Goal: Check status: Check status

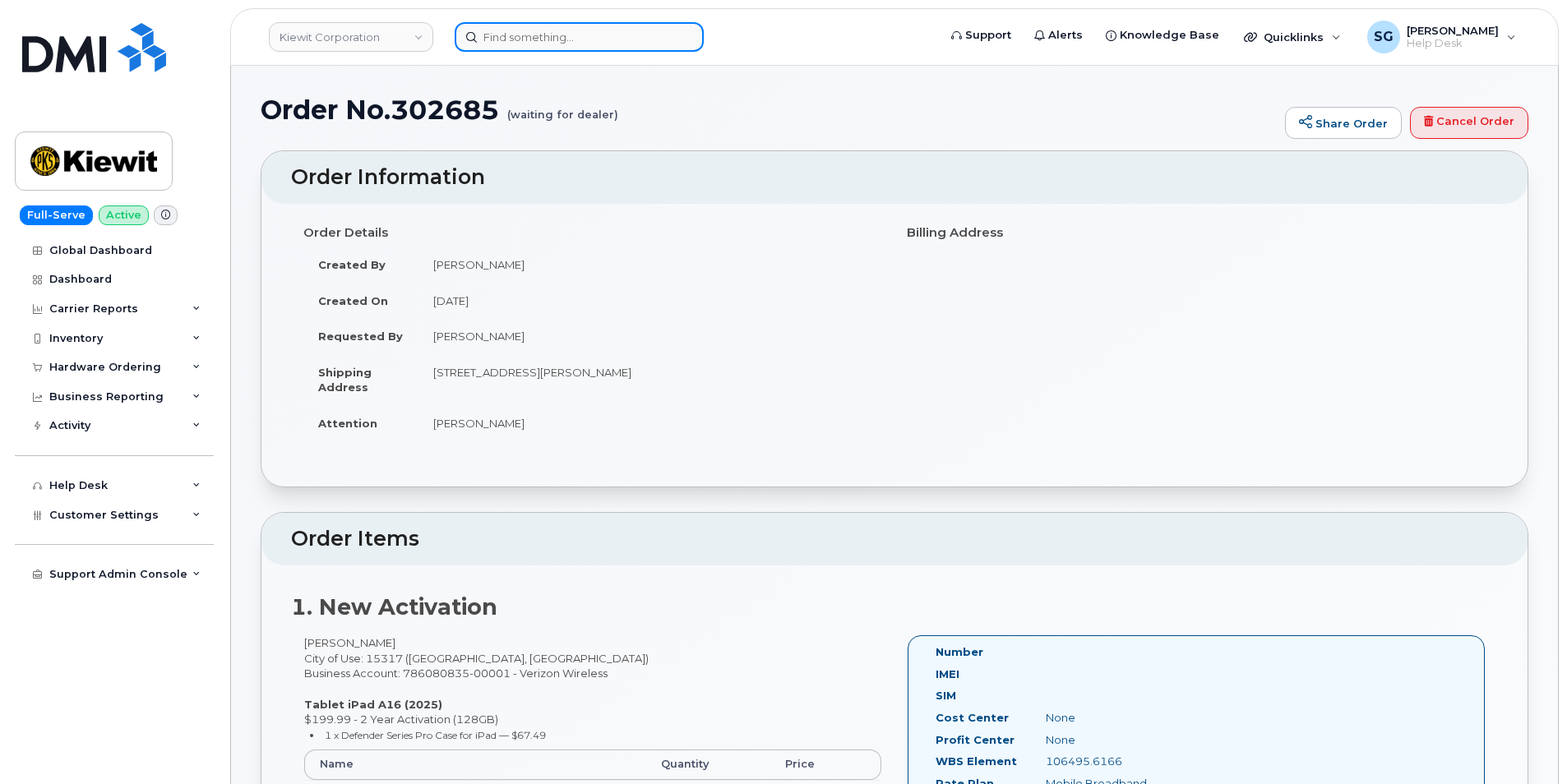
click at [523, 29] on input at bounding box center [579, 37] width 249 height 30
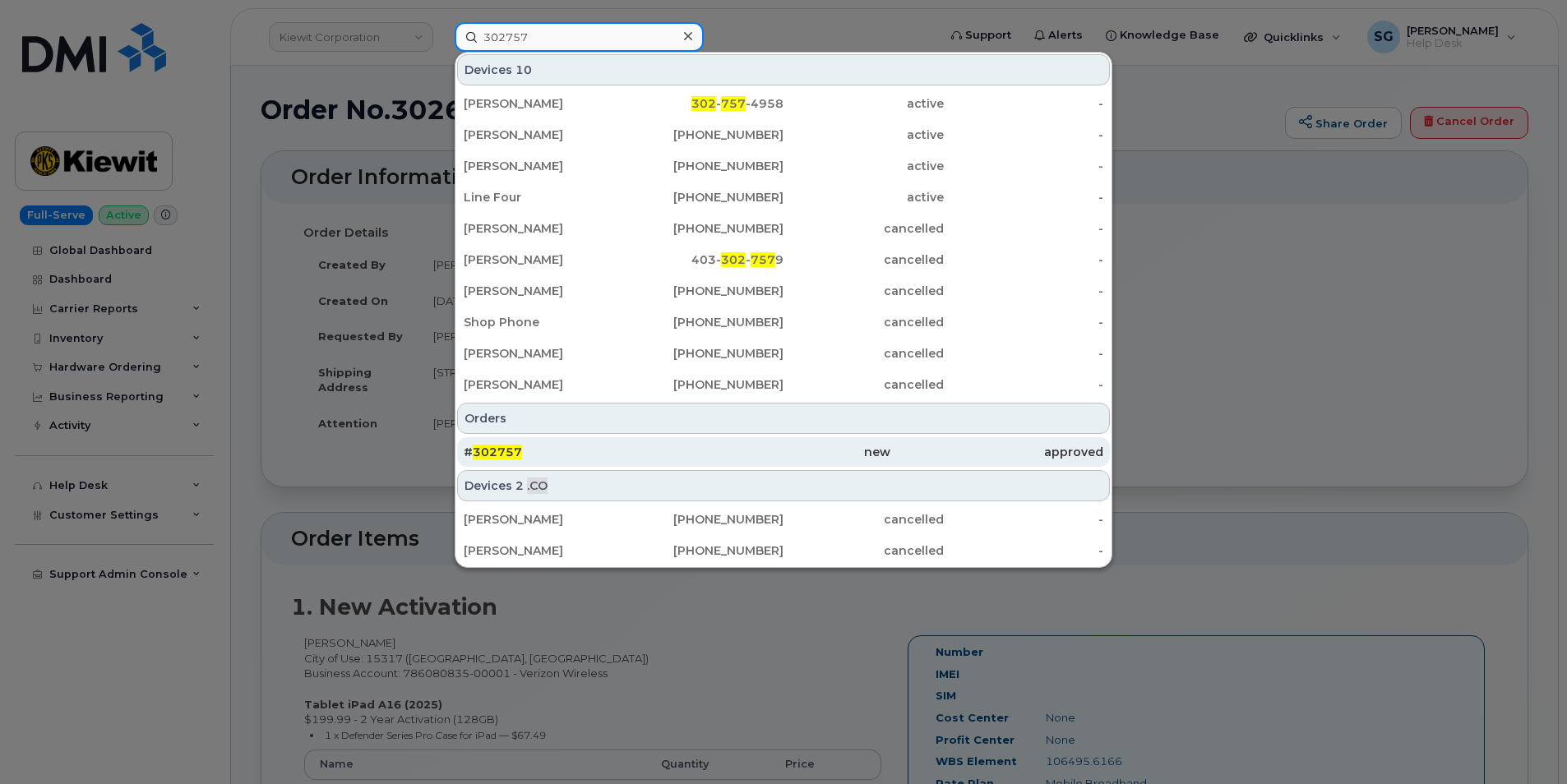
type input "302757"
drag, startPoint x: 624, startPoint y: 453, endPoint x: 830, endPoint y: 453, distance: 206.0
click at [624, 453] on div "# 302757" at bounding box center [570, 451] width 213 height 17
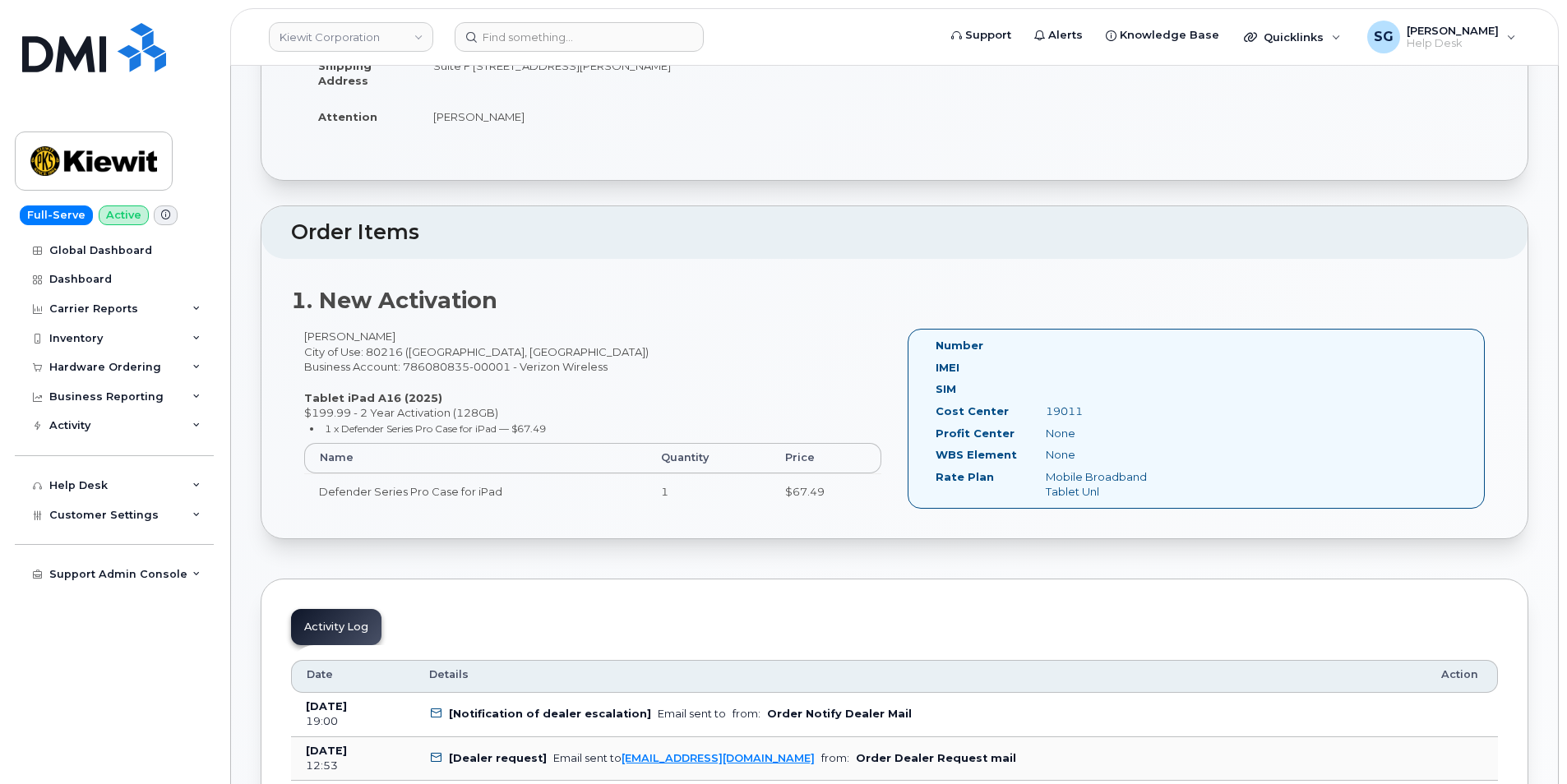
scroll to position [246, 0]
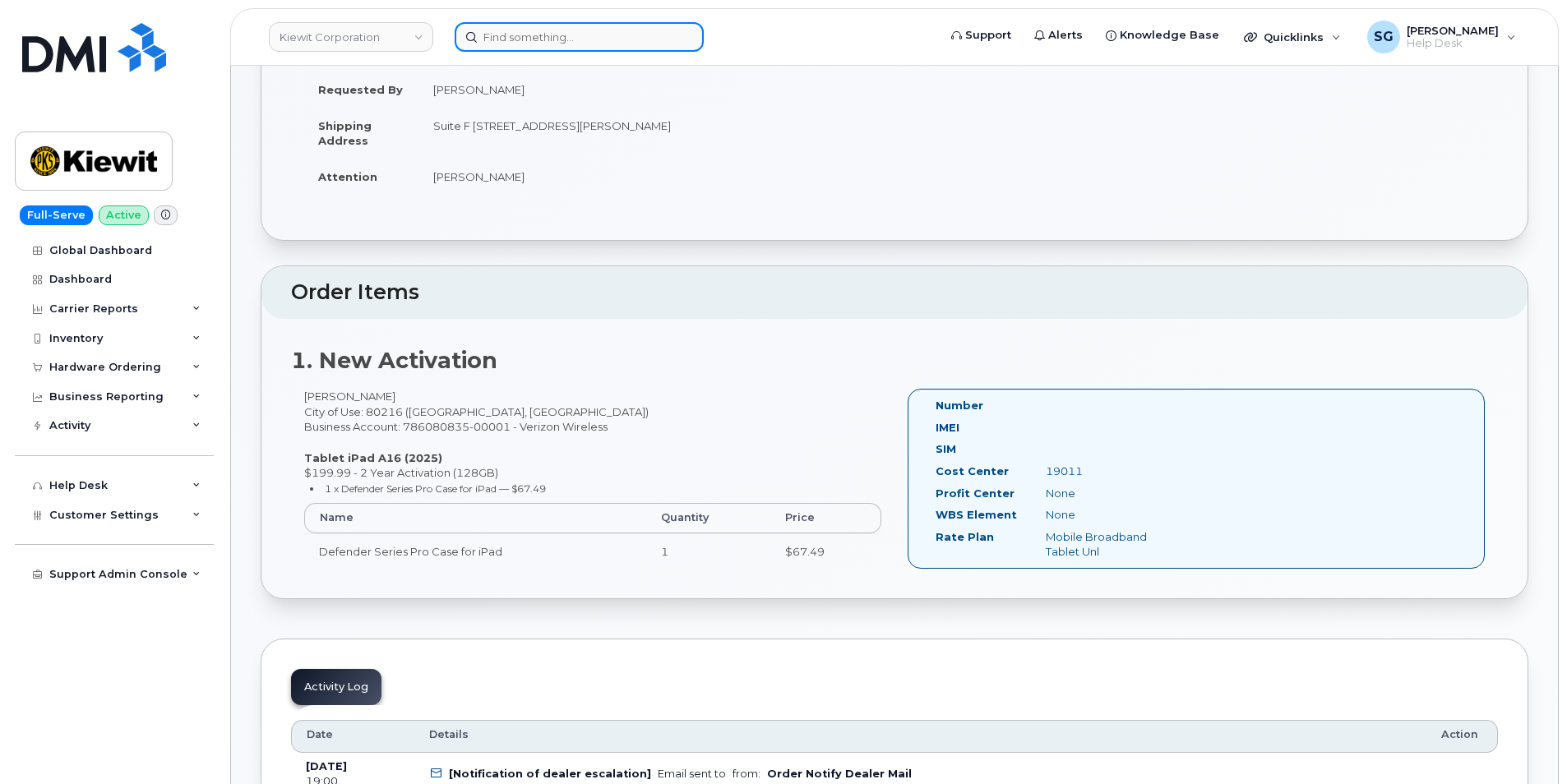
click at [498, 39] on input at bounding box center [579, 37] width 249 height 30
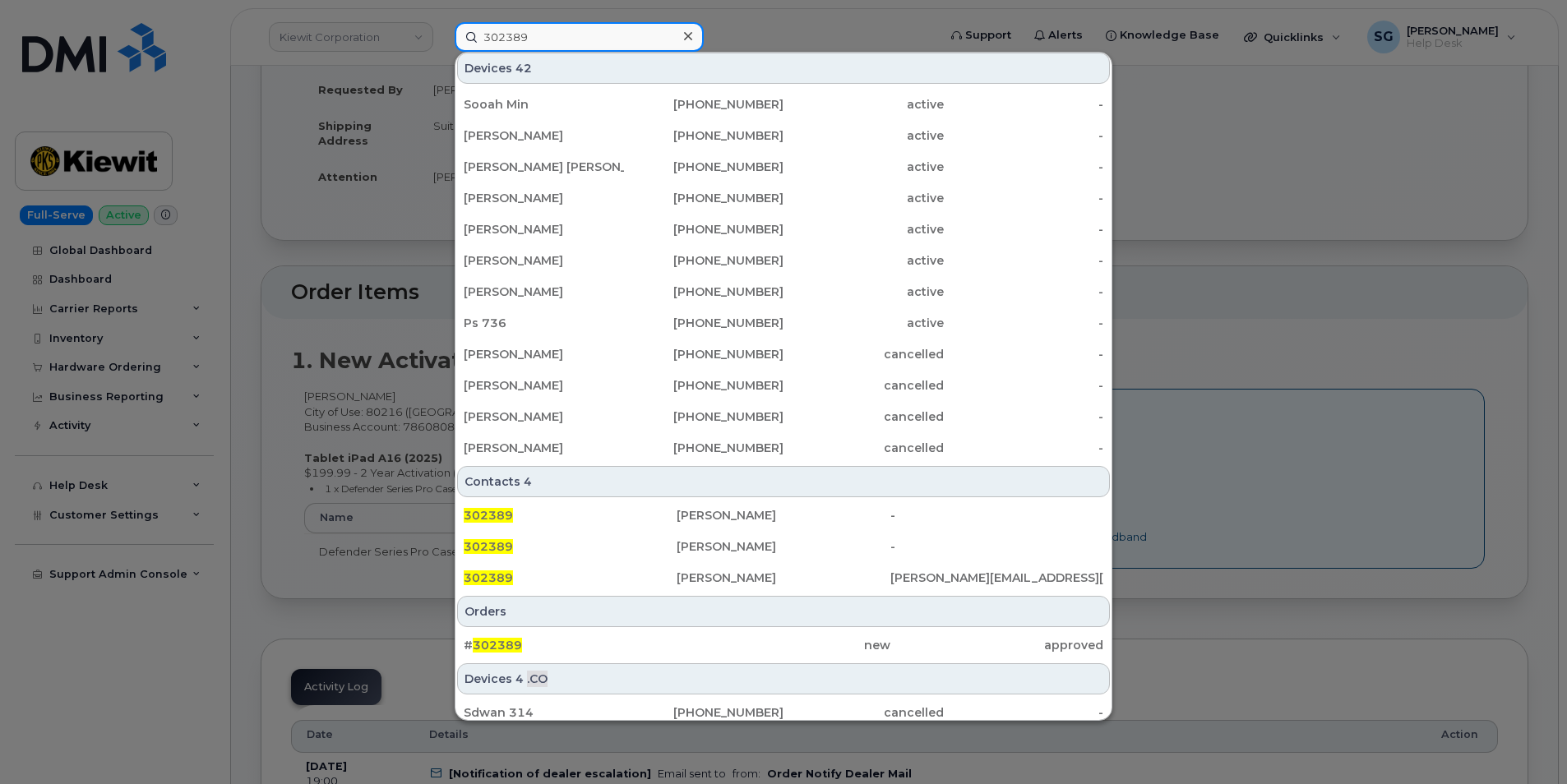
scroll to position [388, 0]
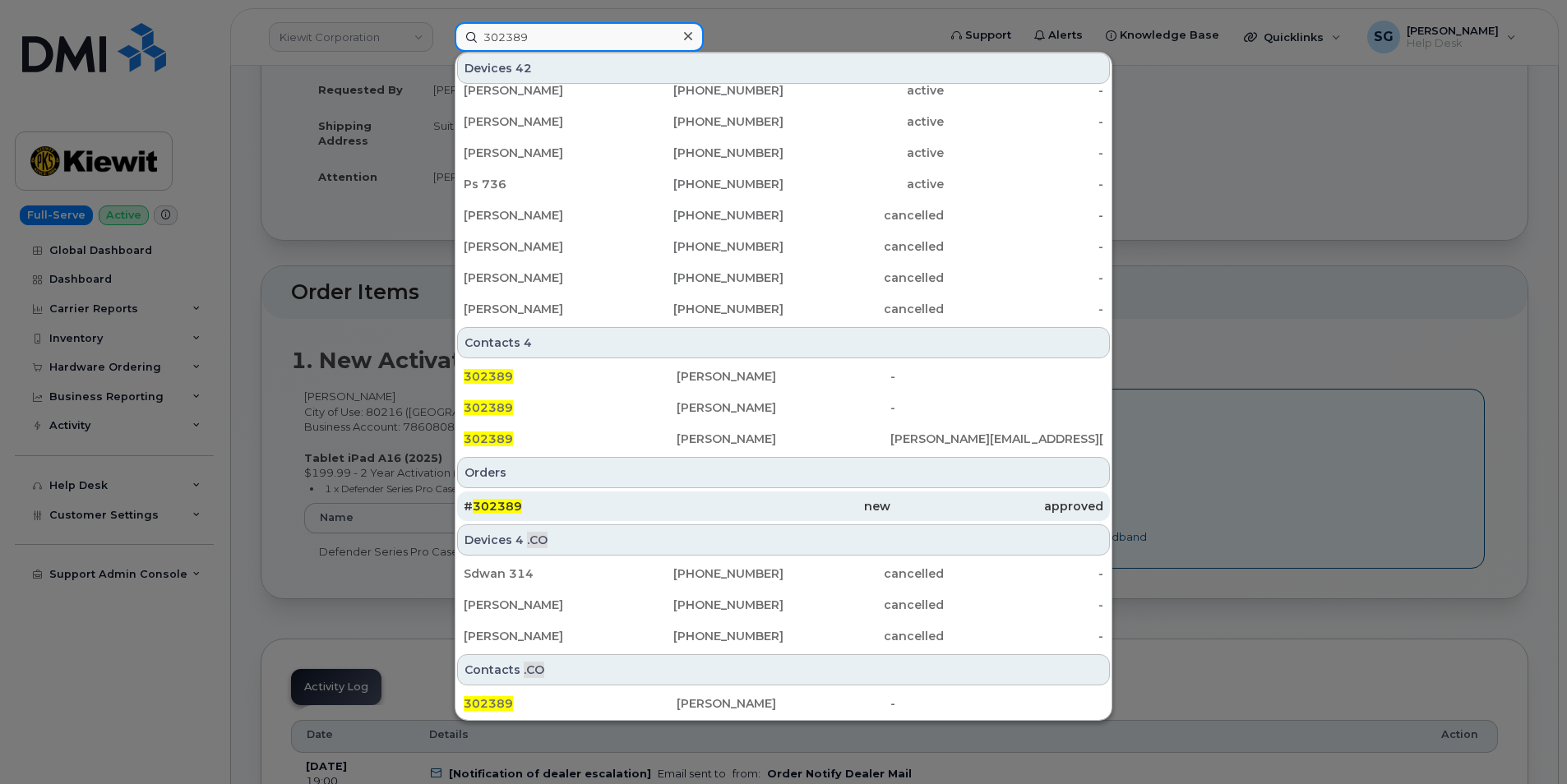
type input "302389"
click at [605, 511] on div "# 302389" at bounding box center [570, 505] width 213 height 17
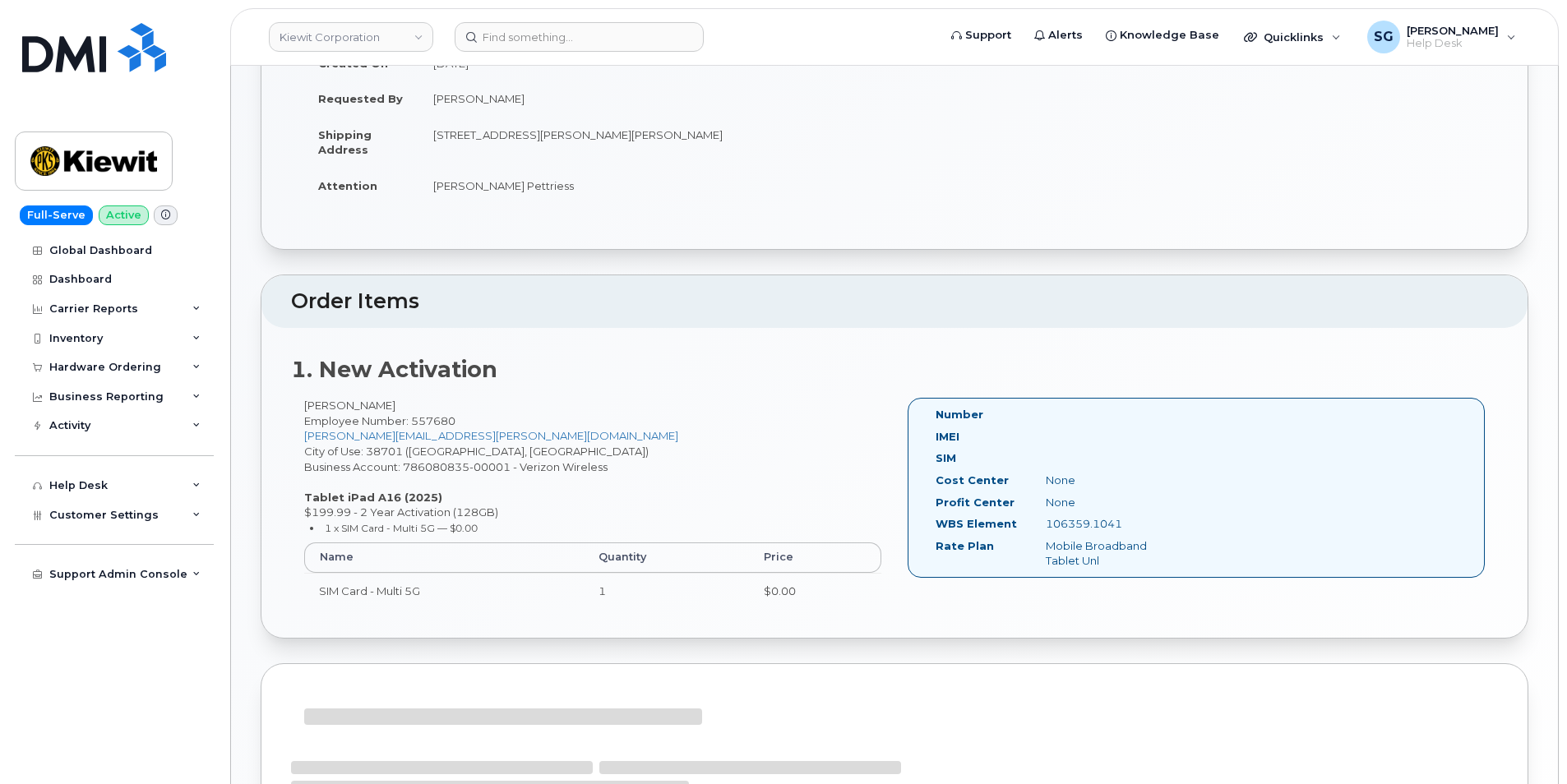
scroll to position [246, 0]
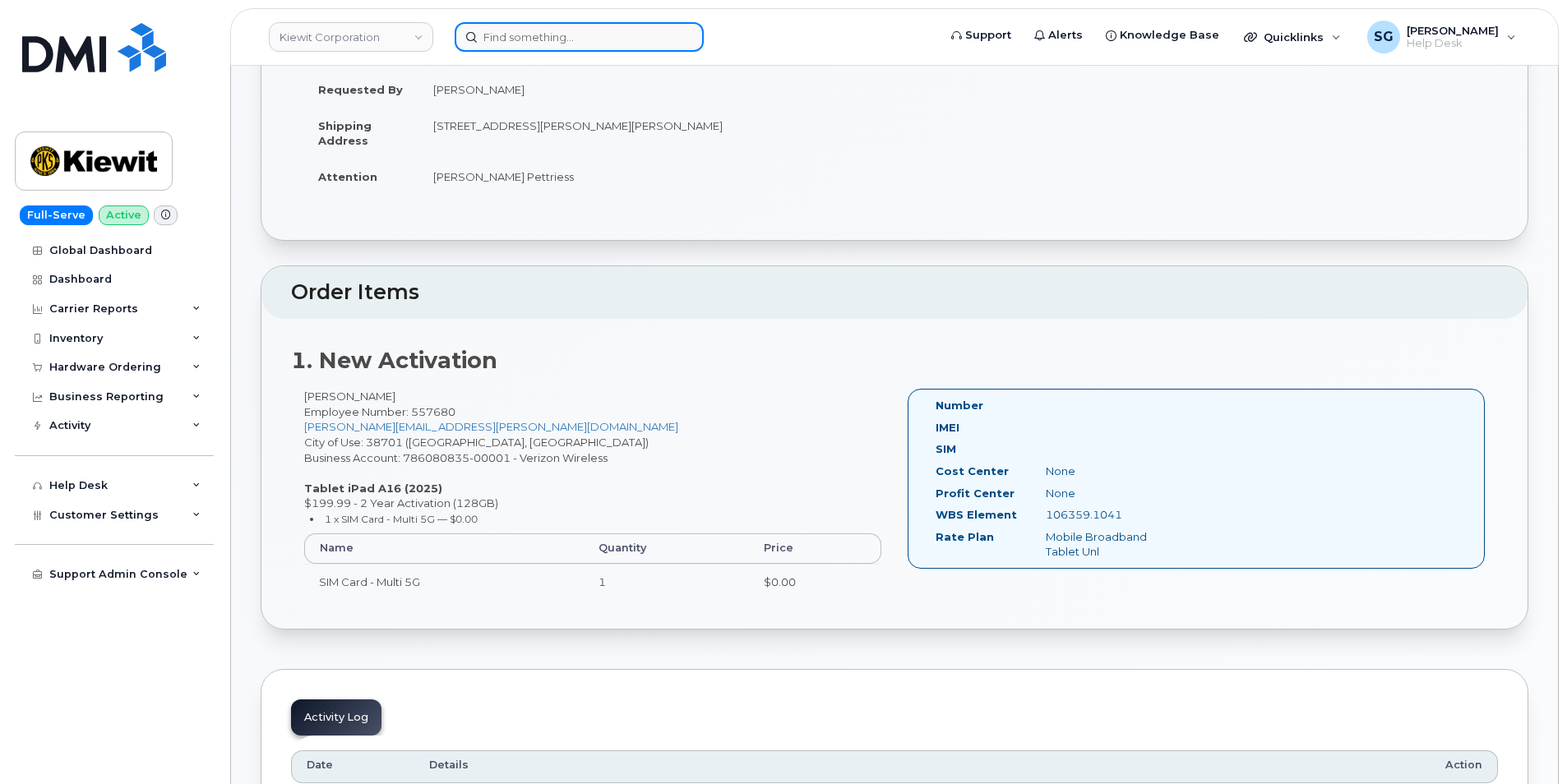
click at [518, 24] on input at bounding box center [579, 37] width 249 height 30
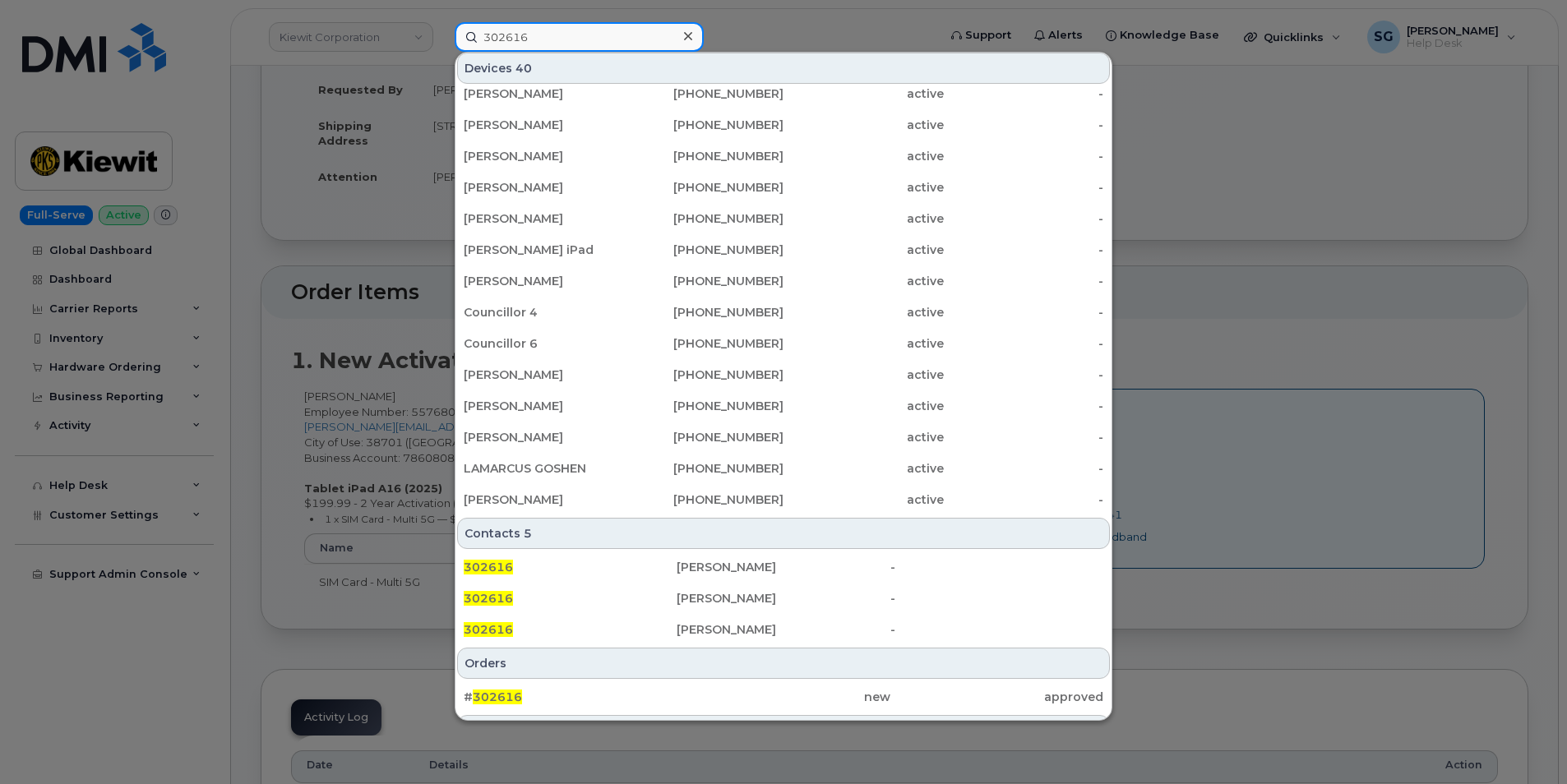
scroll to position [329, 0]
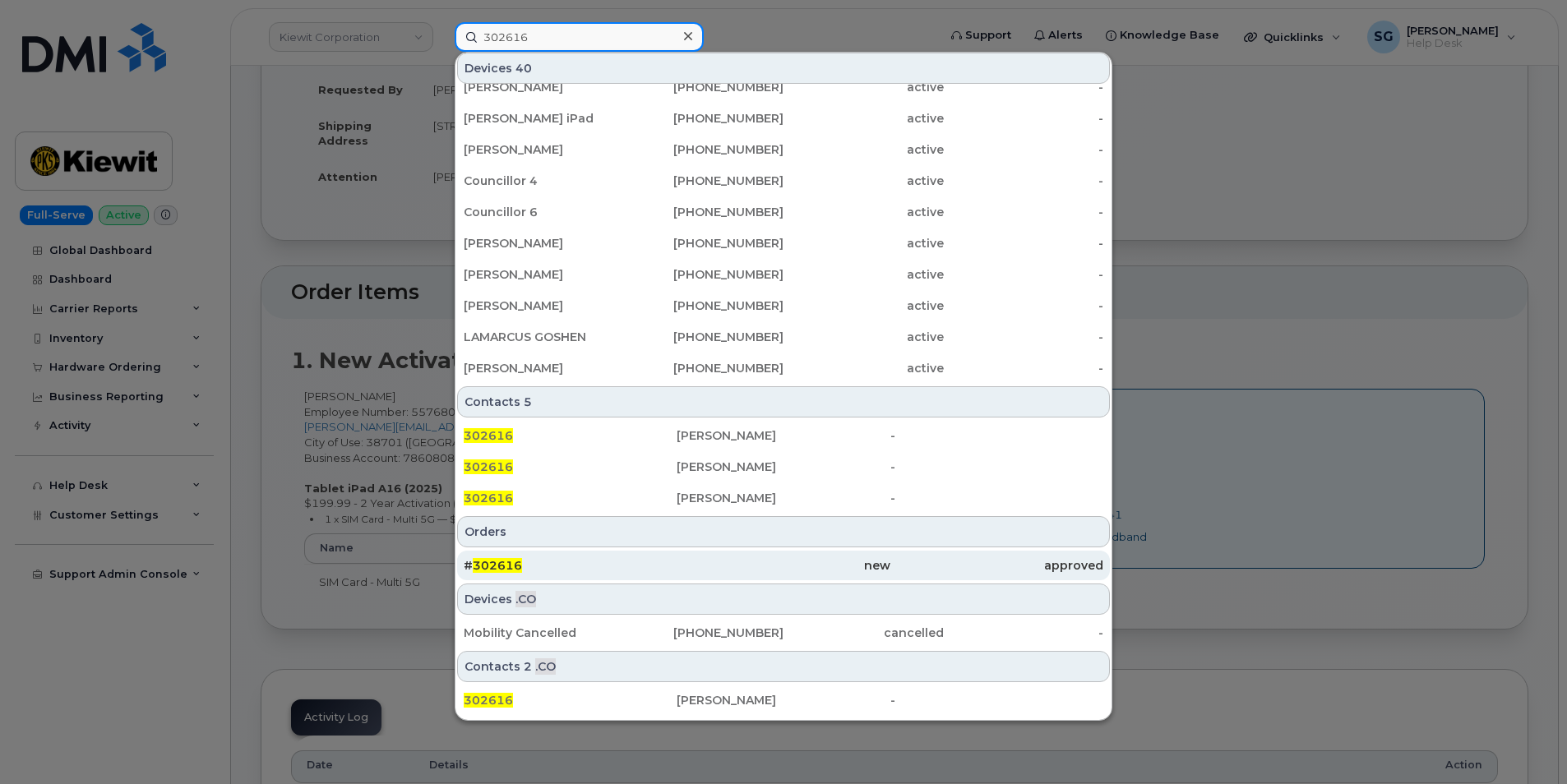
type input "302616"
click at [619, 562] on div "# 302616" at bounding box center [570, 565] width 213 height 17
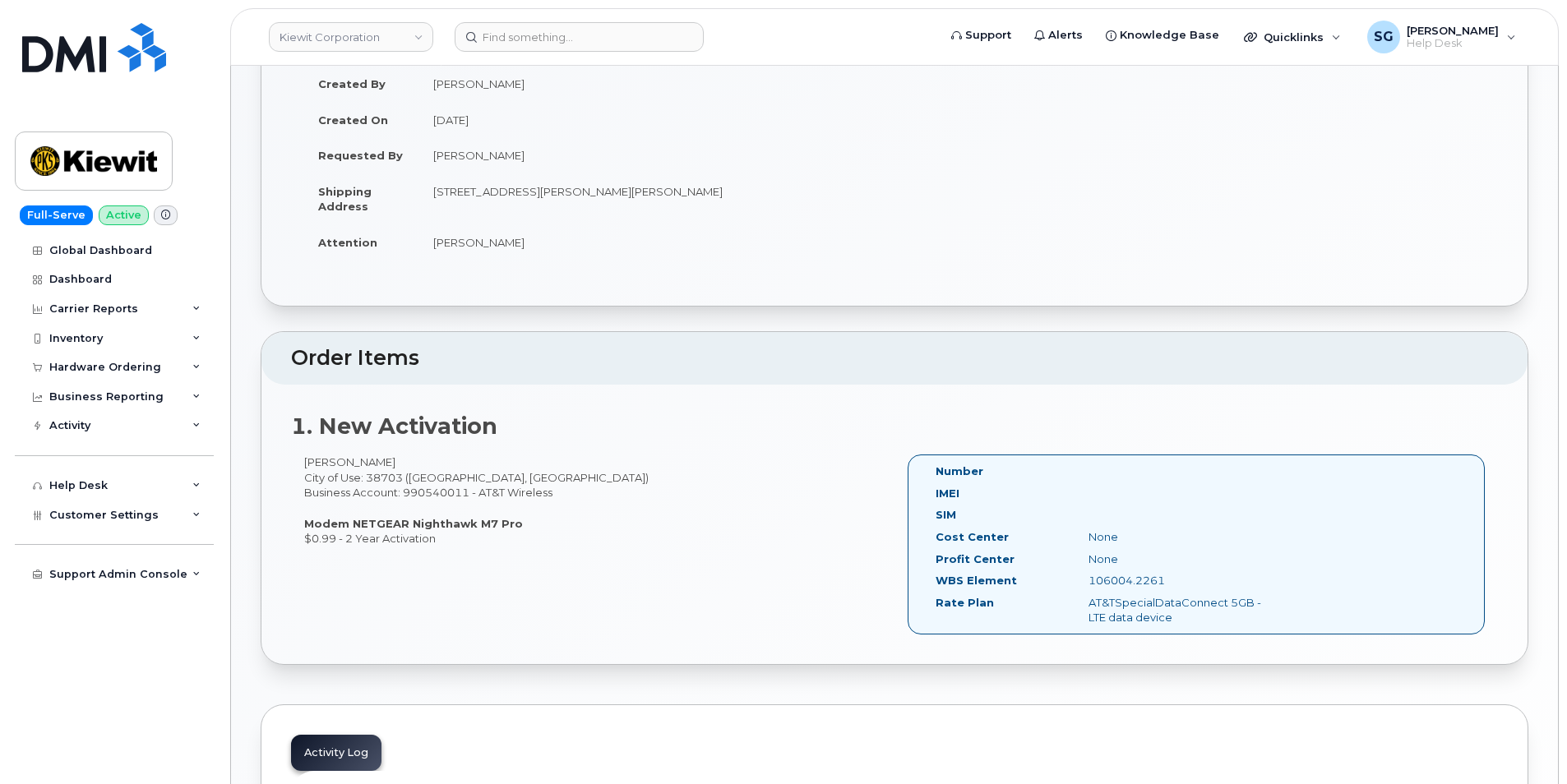
scroll to position [246, 0]
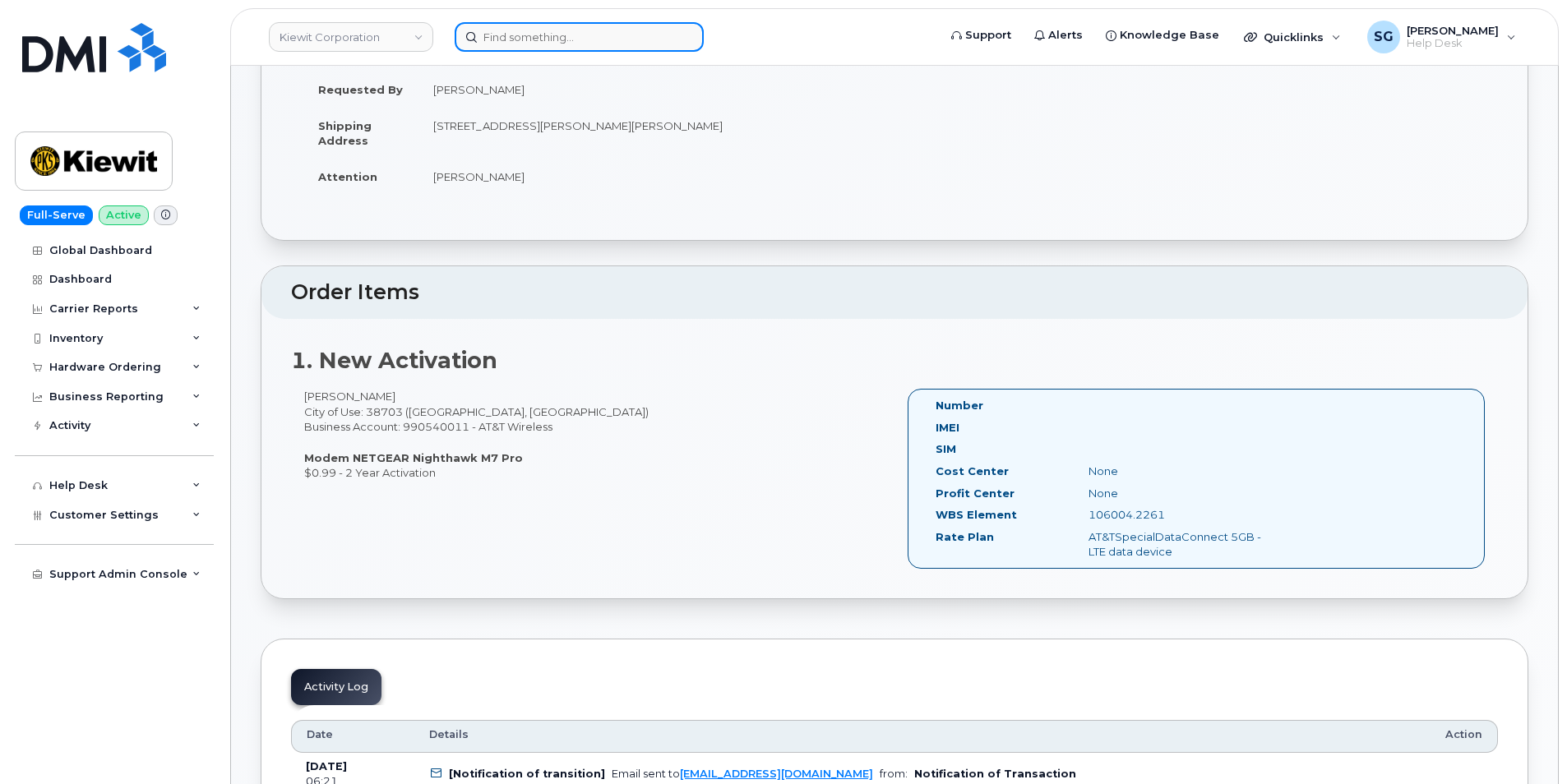
click at [528, 38] on input at bounding box center [579, 37] width 249 height 30
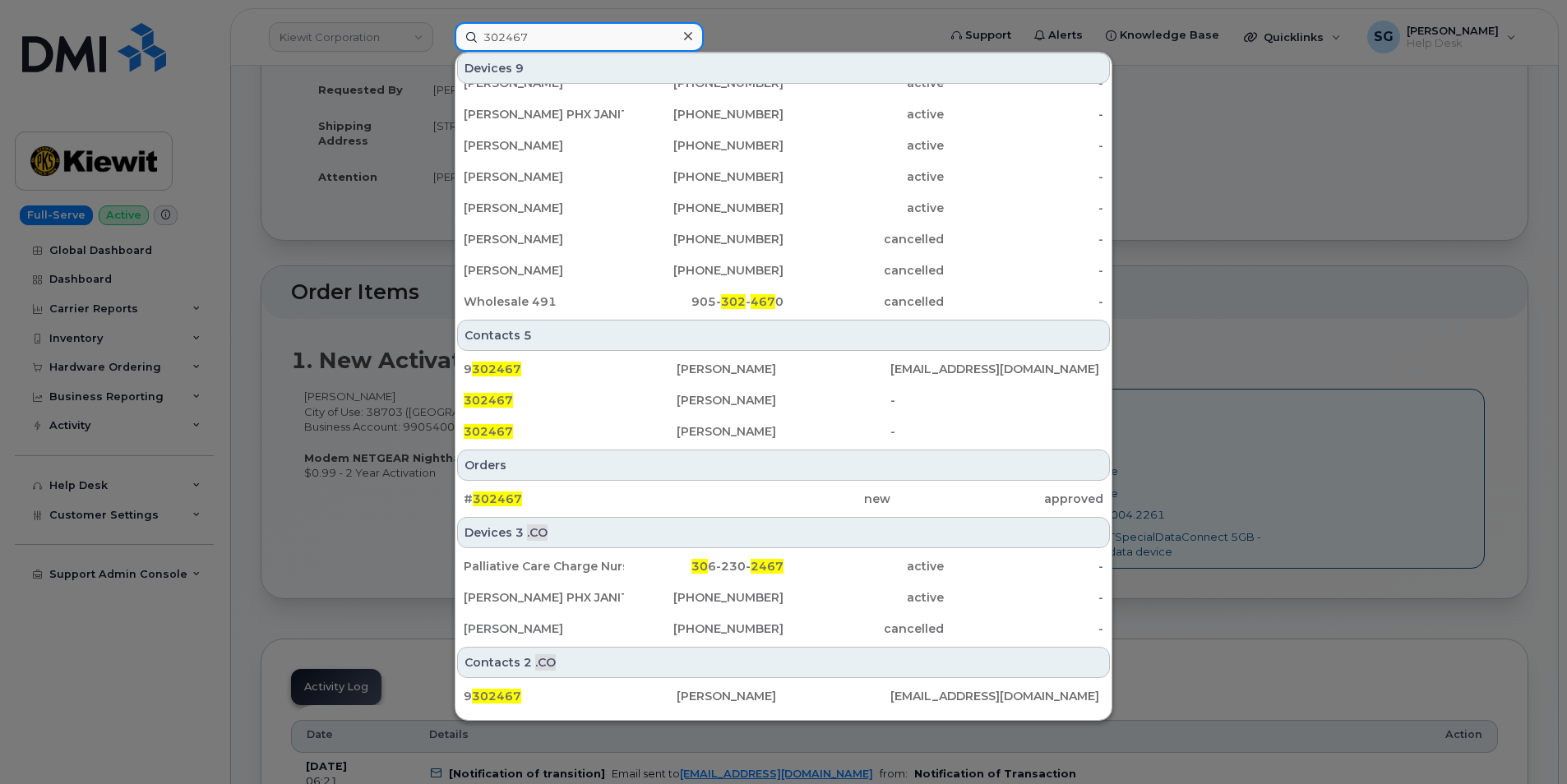
scroll to position [76, 0]
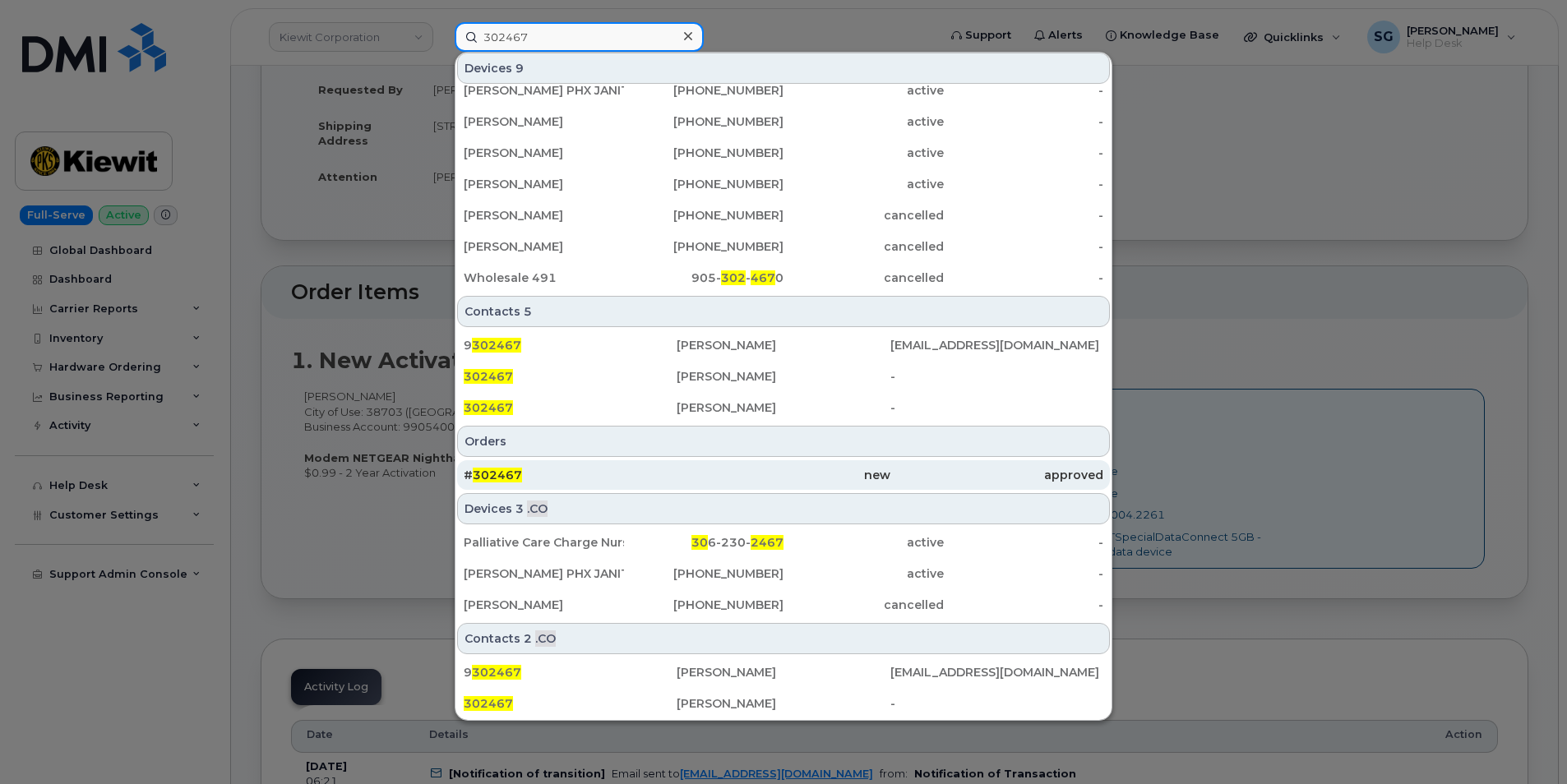
type input "302467"
click at [710, 478] on div "new" at bounding box center [784, 475] width 213 height 17
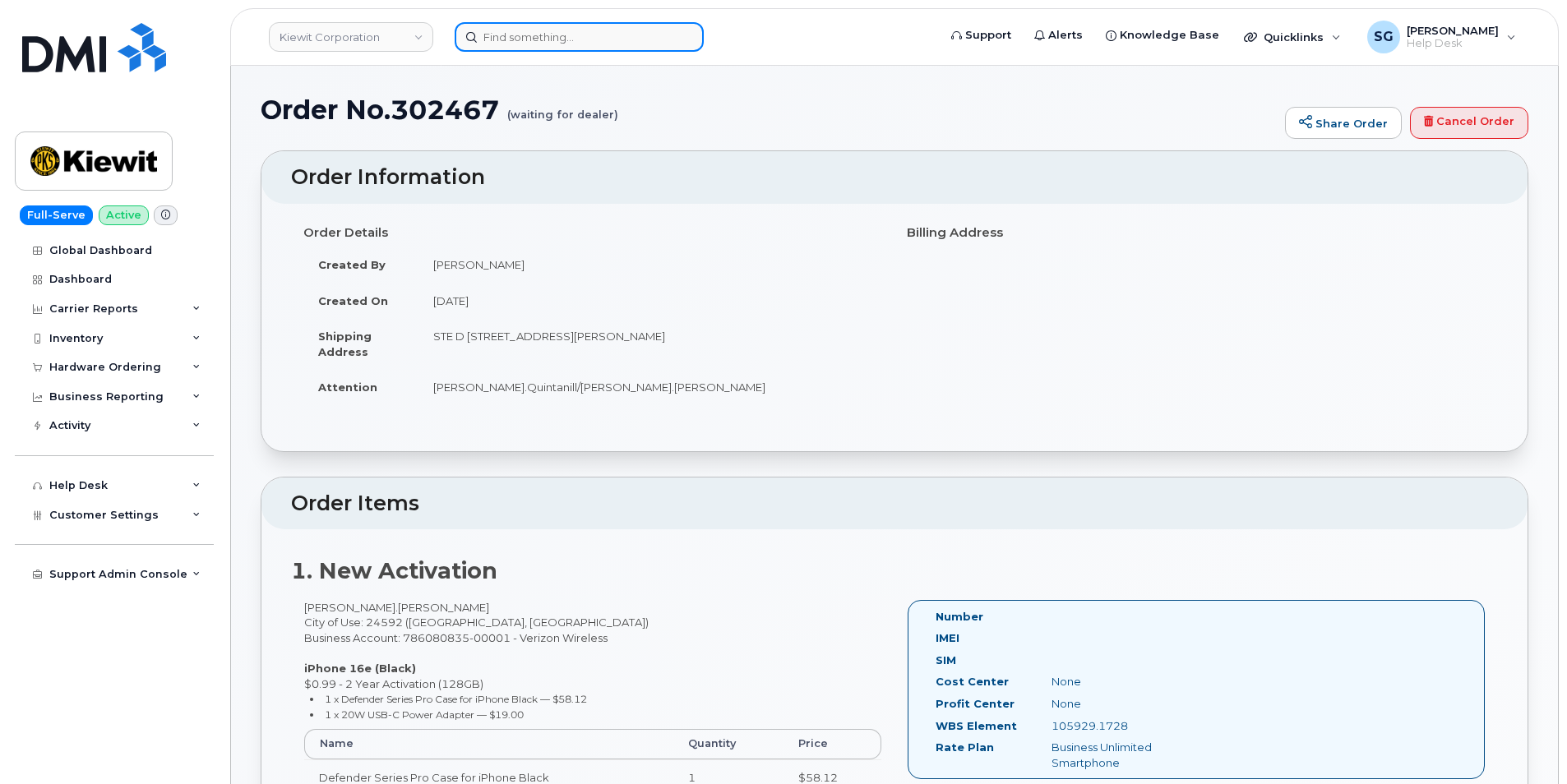
click at [488, 35] on input at bounding box center [579, 37] width 249 height 30
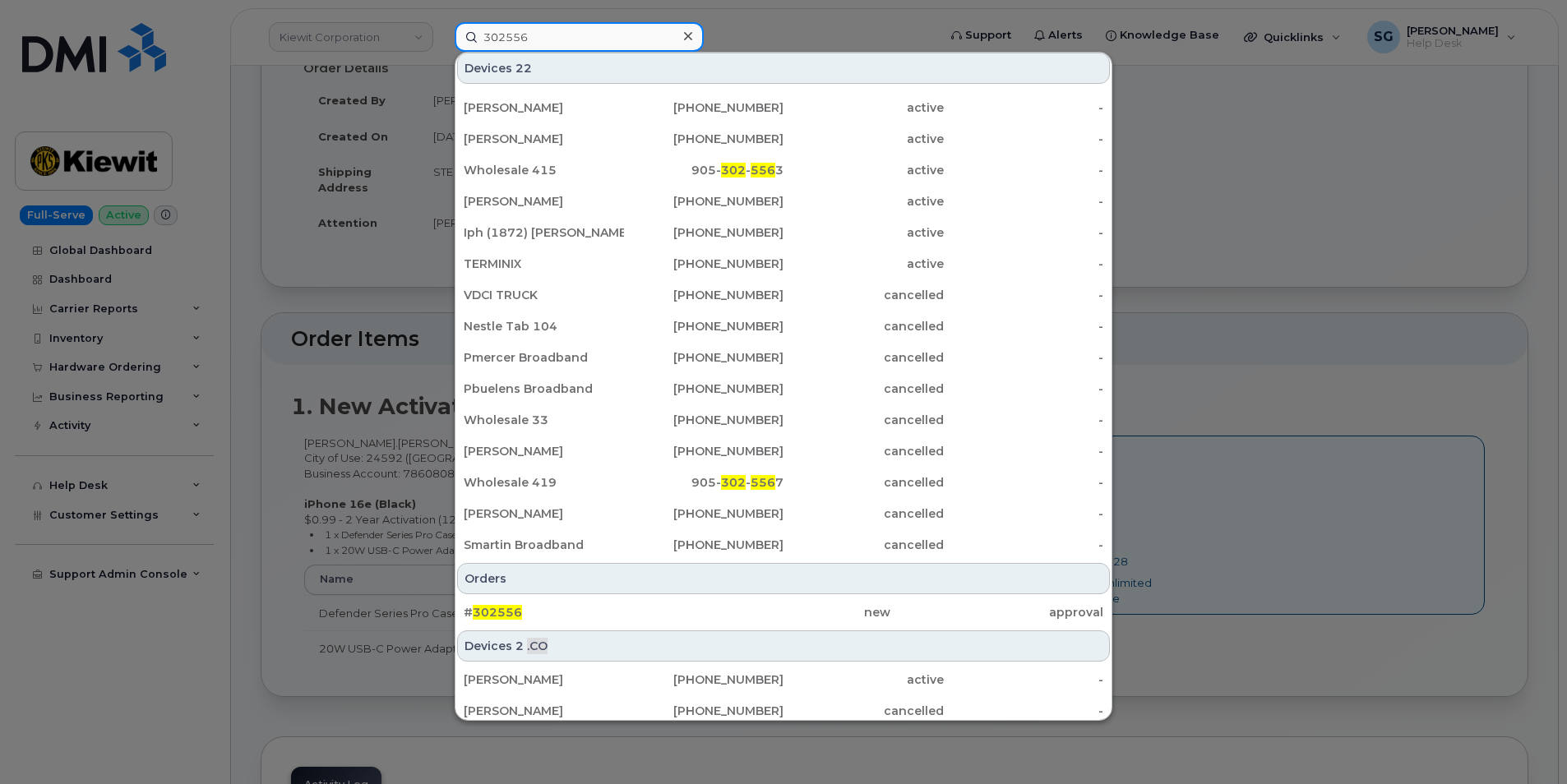
scroll to position [160, 0]
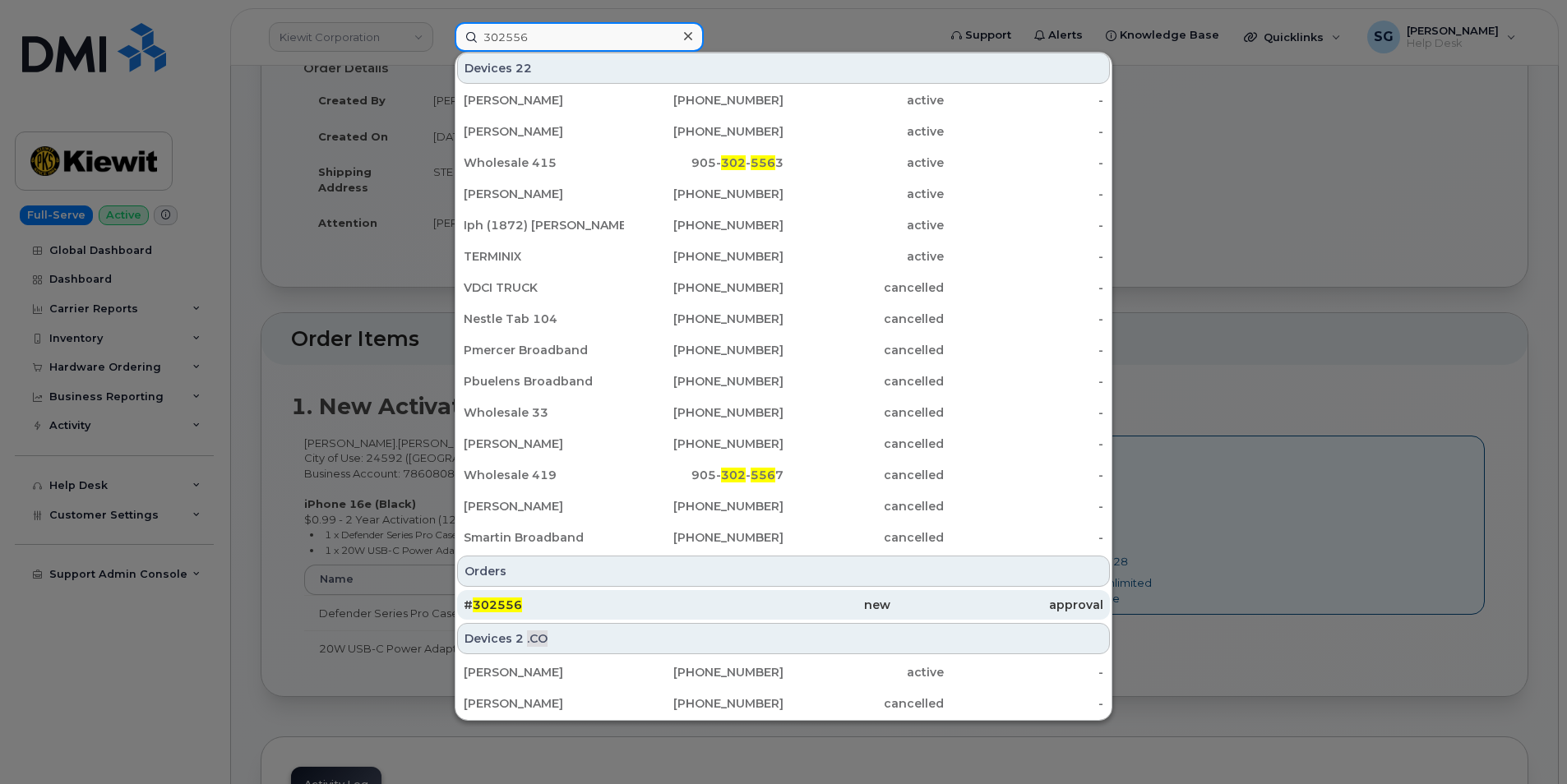
type input "302556"
click at [638, 602] on div "# 302556" at bounding box center [570, 604] width 213 height 17
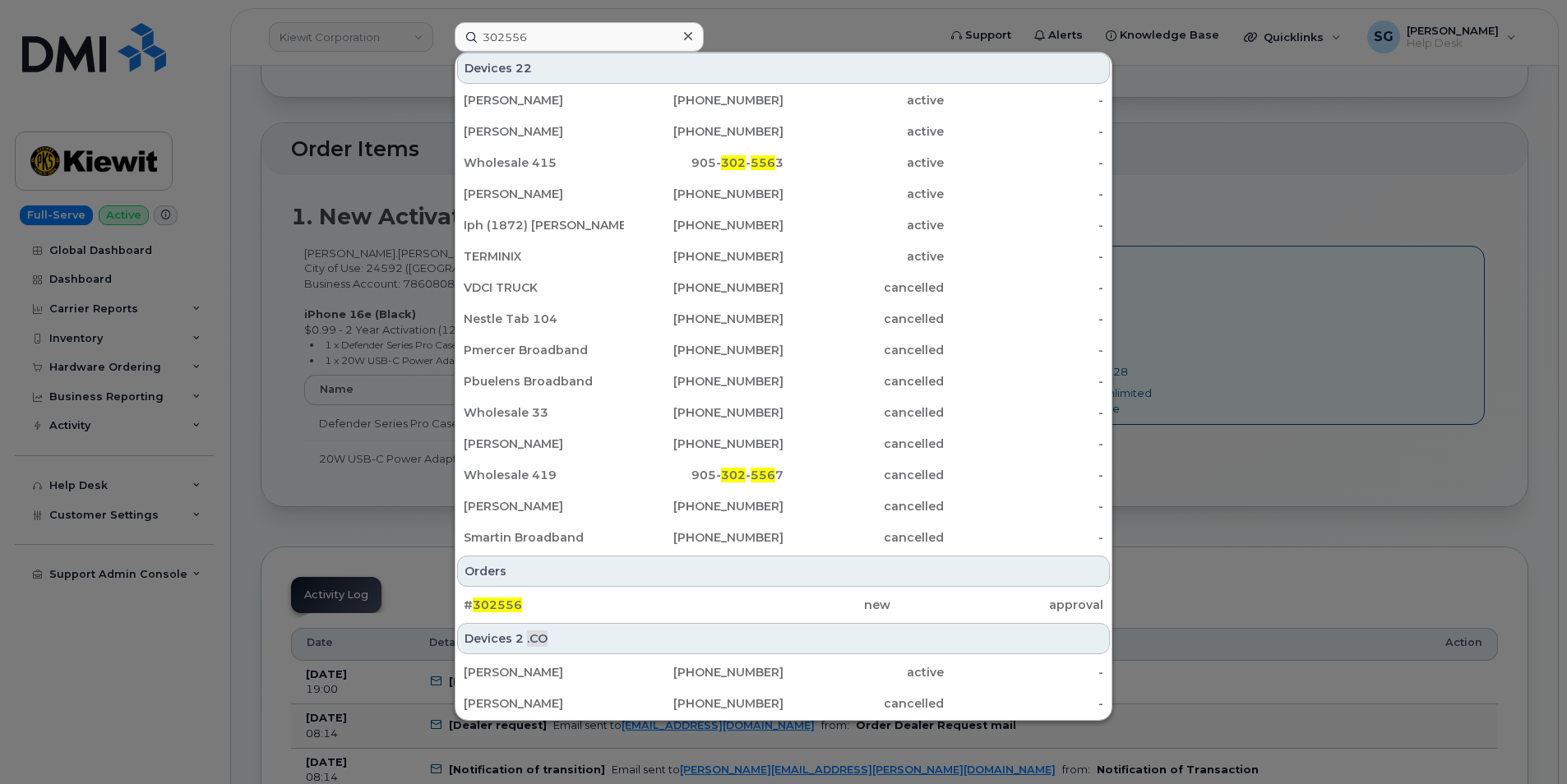
scroll to position [411, 0]
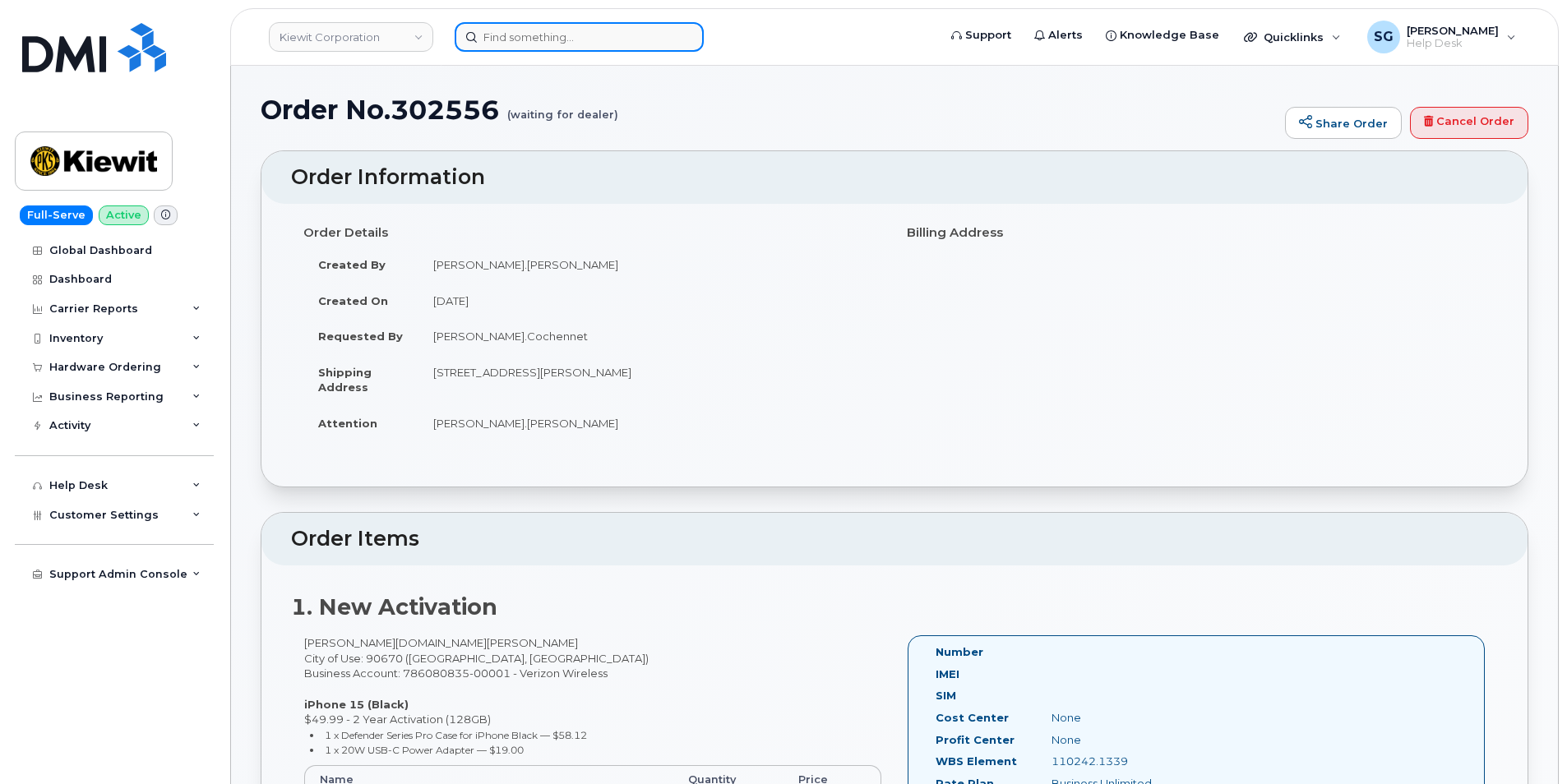
click at [492, 37] on input at bounding box center [579, 37] width 249 height 30
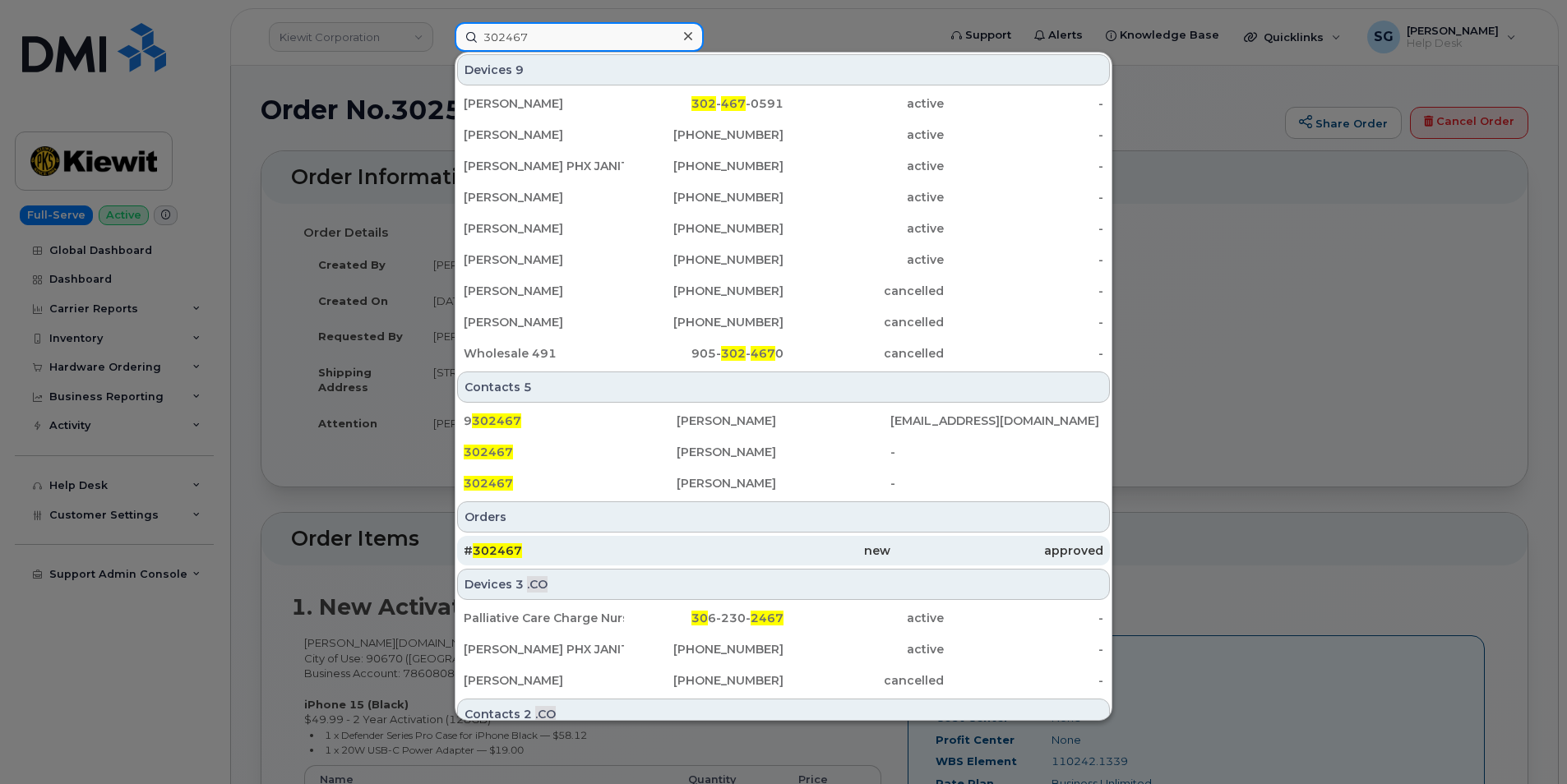
type input "302467"
click at [708, 555] on div "new" at bounding box center [784, 550] width 213 height 17
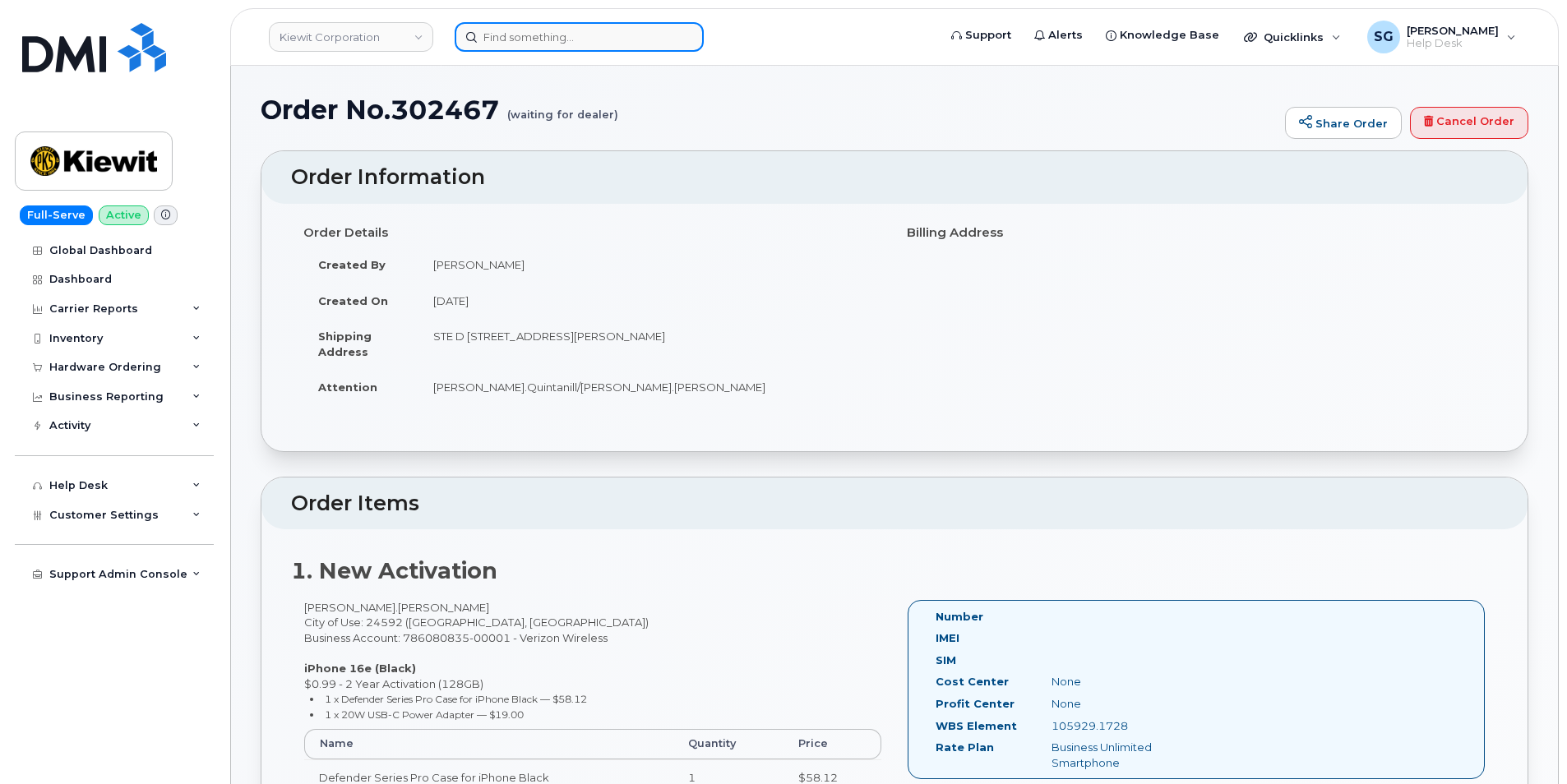
click at [500, 31] on input at bounding box center [579, 37] width 249 height 30
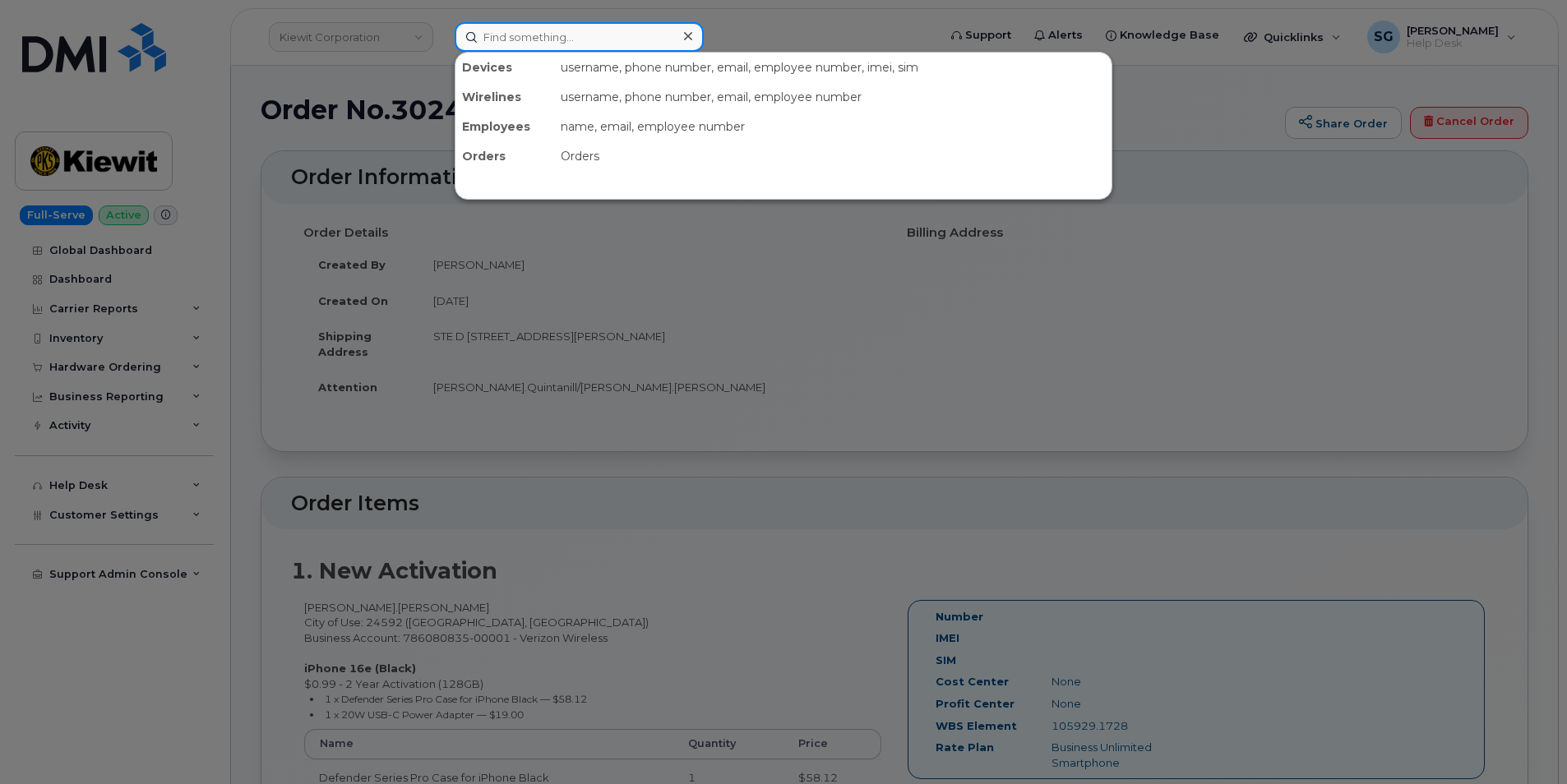
click at [494, 32] on input at bounding box center [579, 37] width 249 height 30
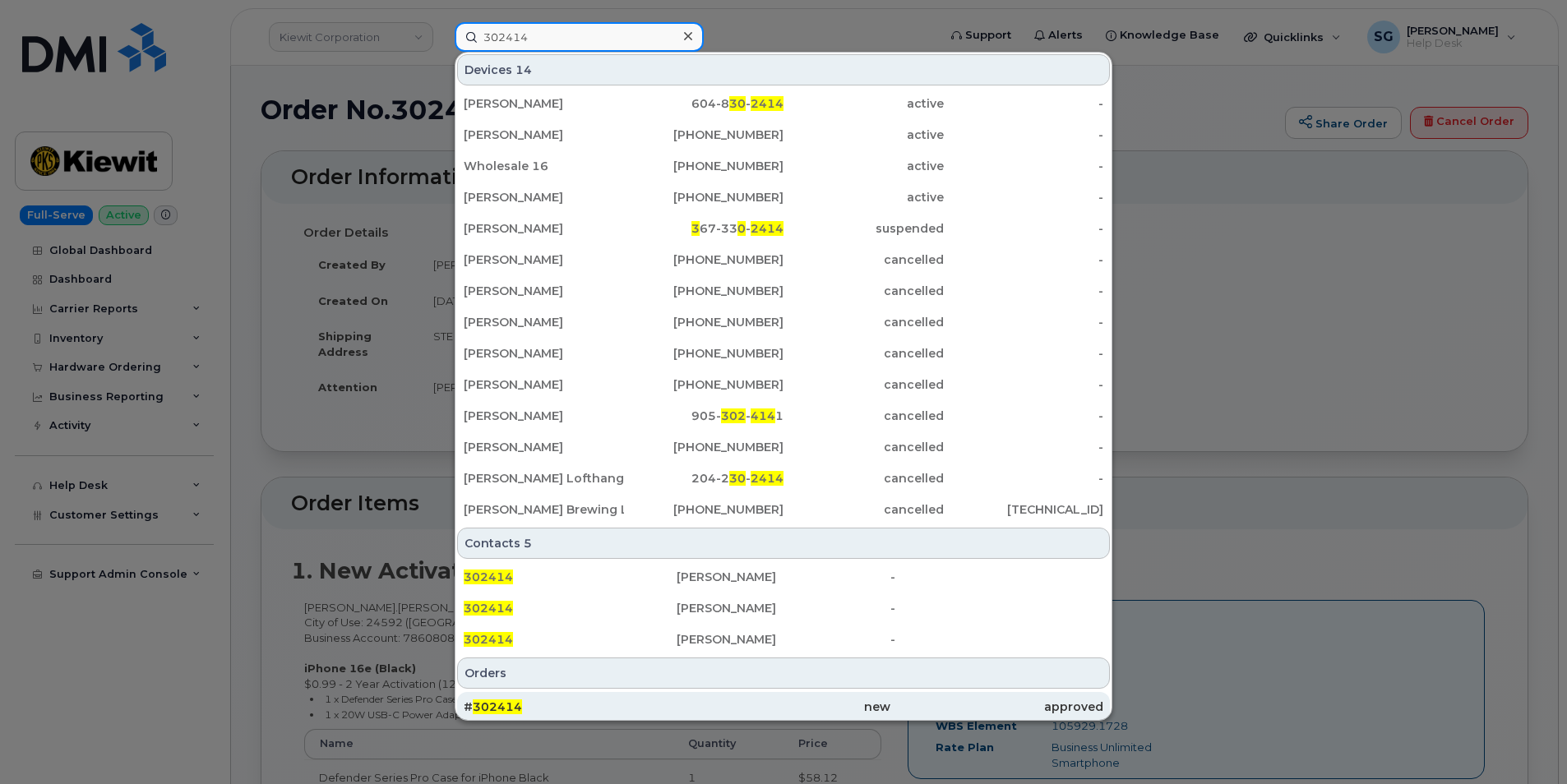
type input "302414"
click at [611, 702] on div "# 302414" at bounding box center [570, 706] width 213 height 17
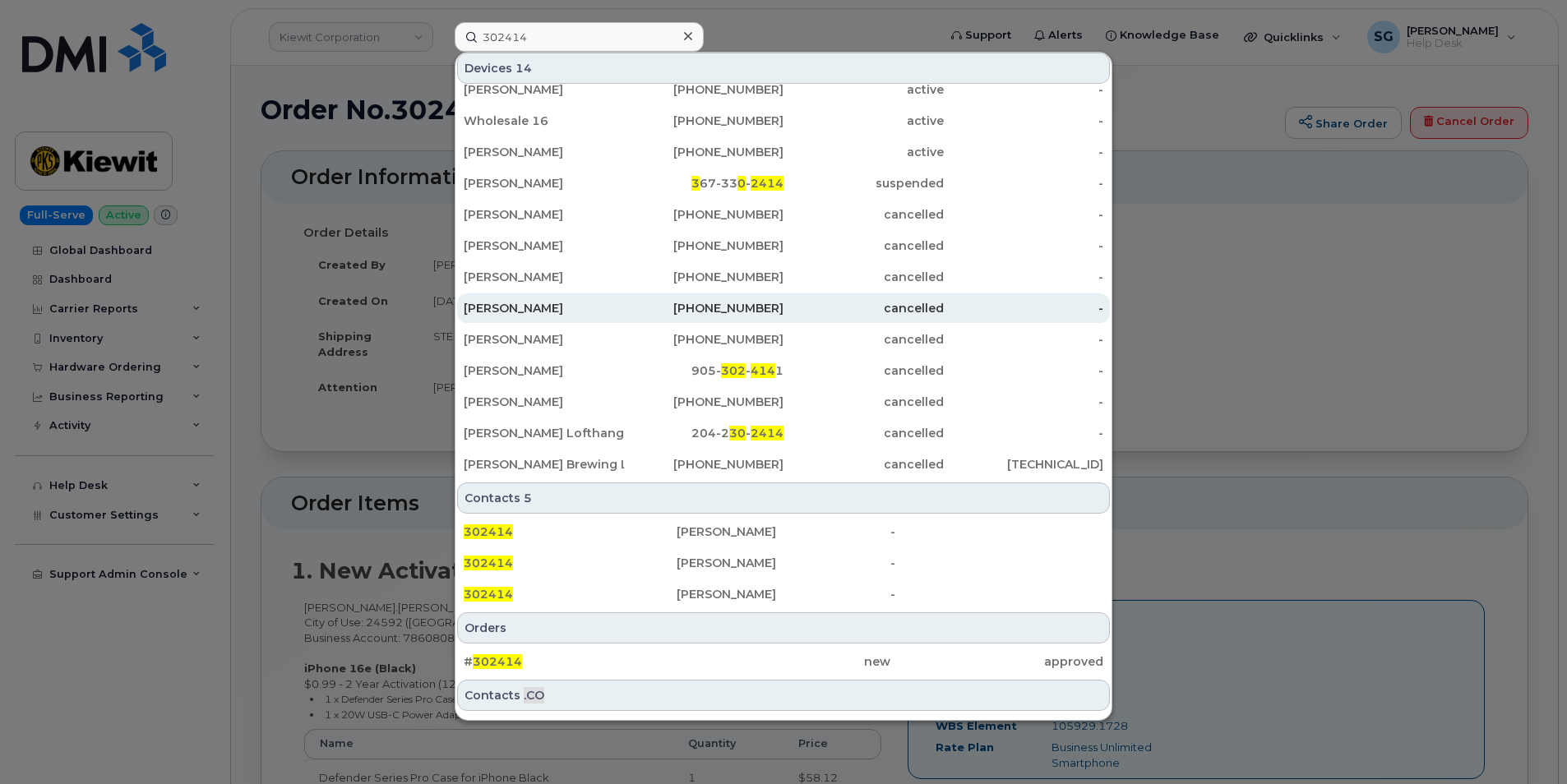
scroll to position [71, 0]
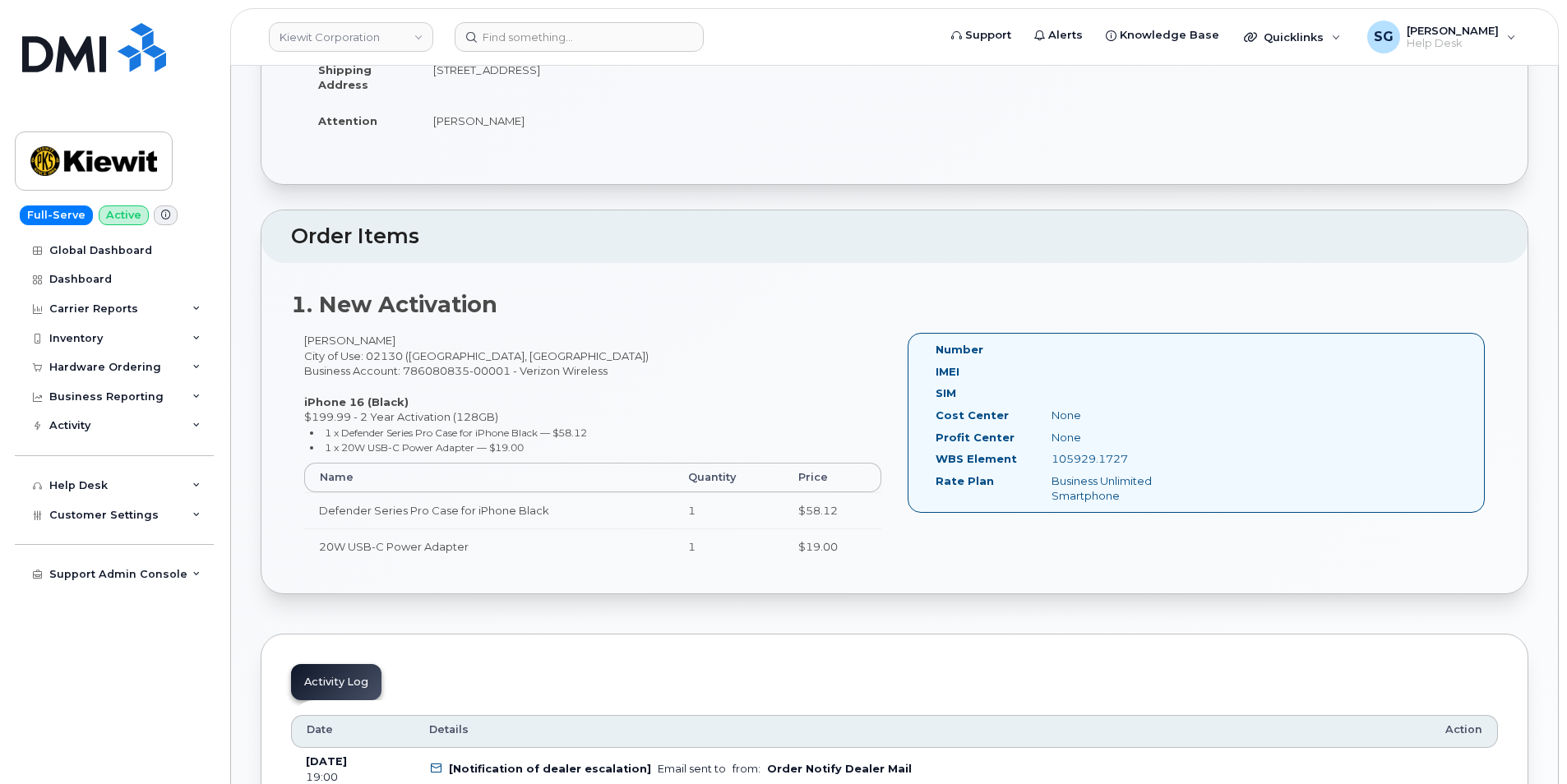
scroll to position [329, 0]
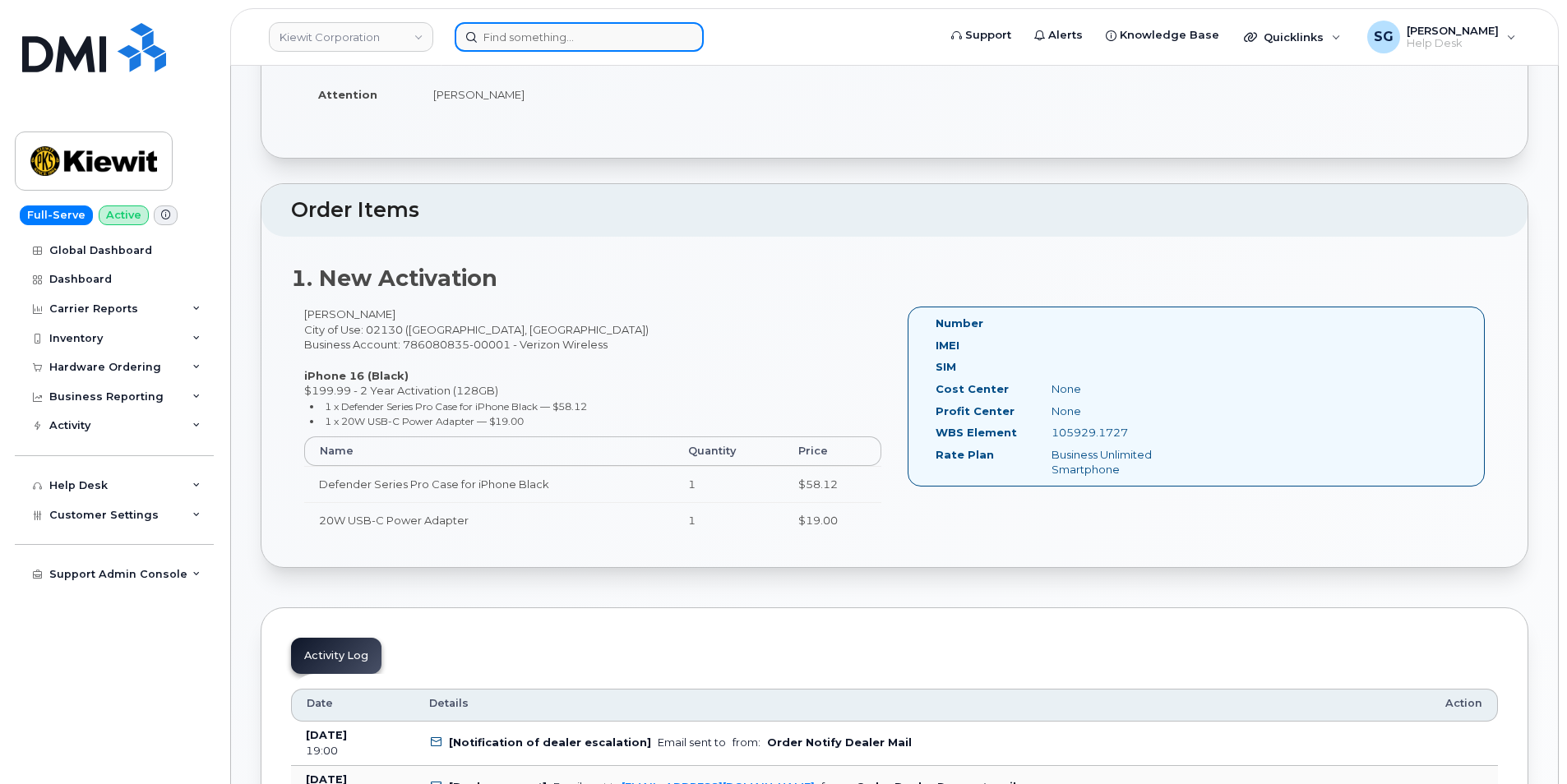
click at [488, 41] on input at bounding box center [579, 37] width 249 height 30
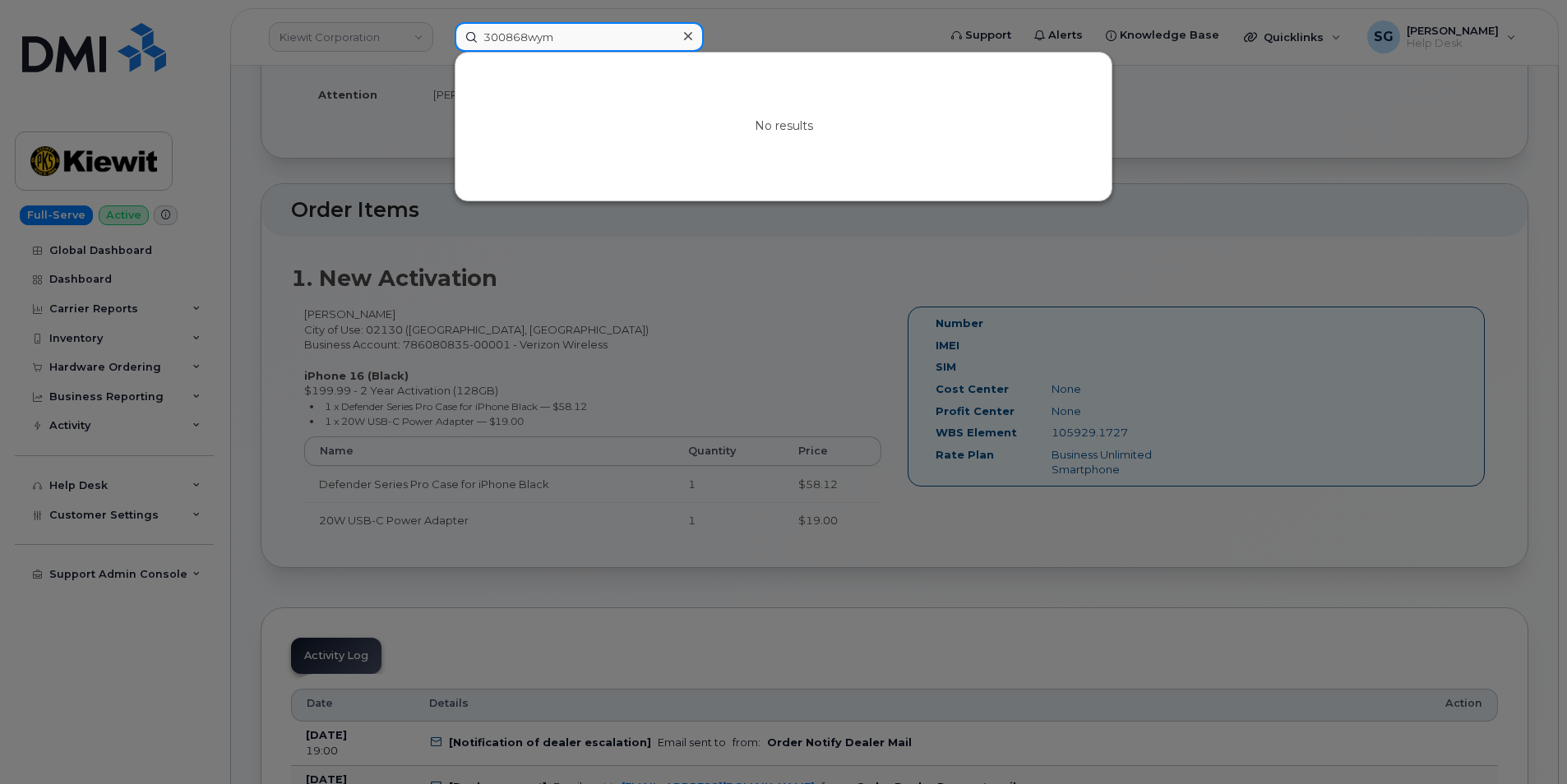
click at [589, 33] on input "300868wym" at bounding box center [579, 37] width 249 height 30
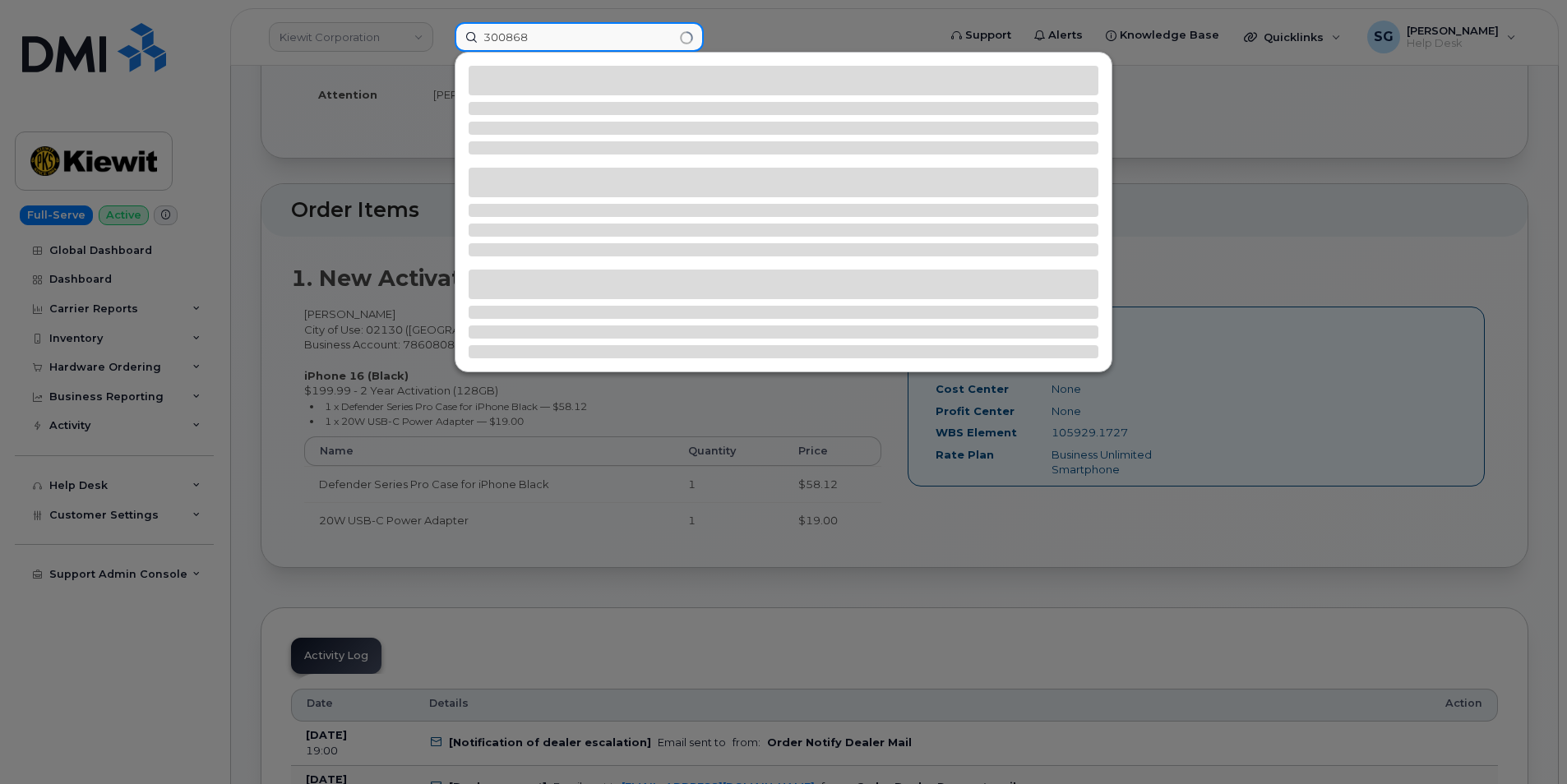
type input "300868"
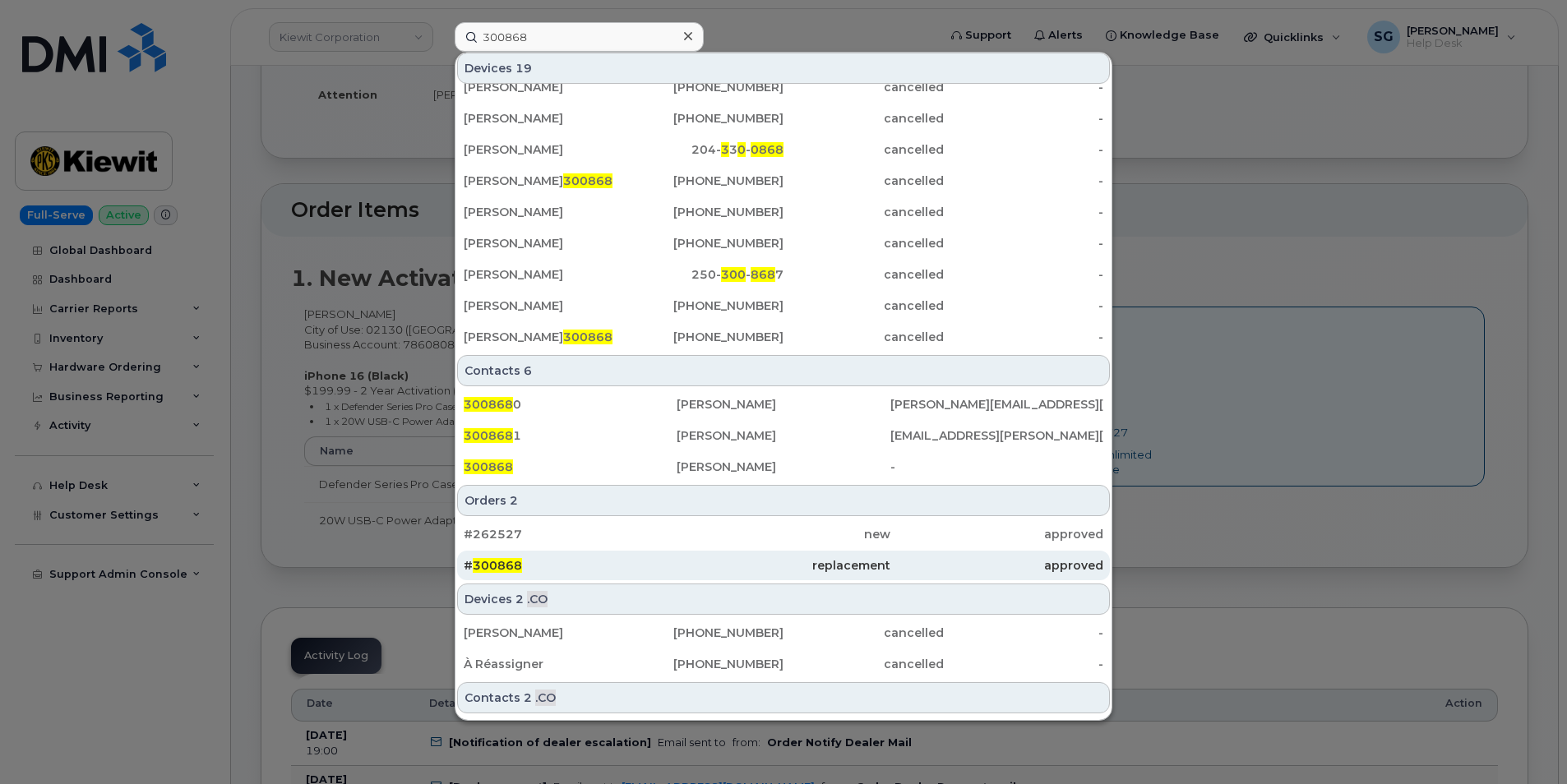
click at [575, 567] on div "# 300868" at bounding box center [570, 565] width 213 height 17
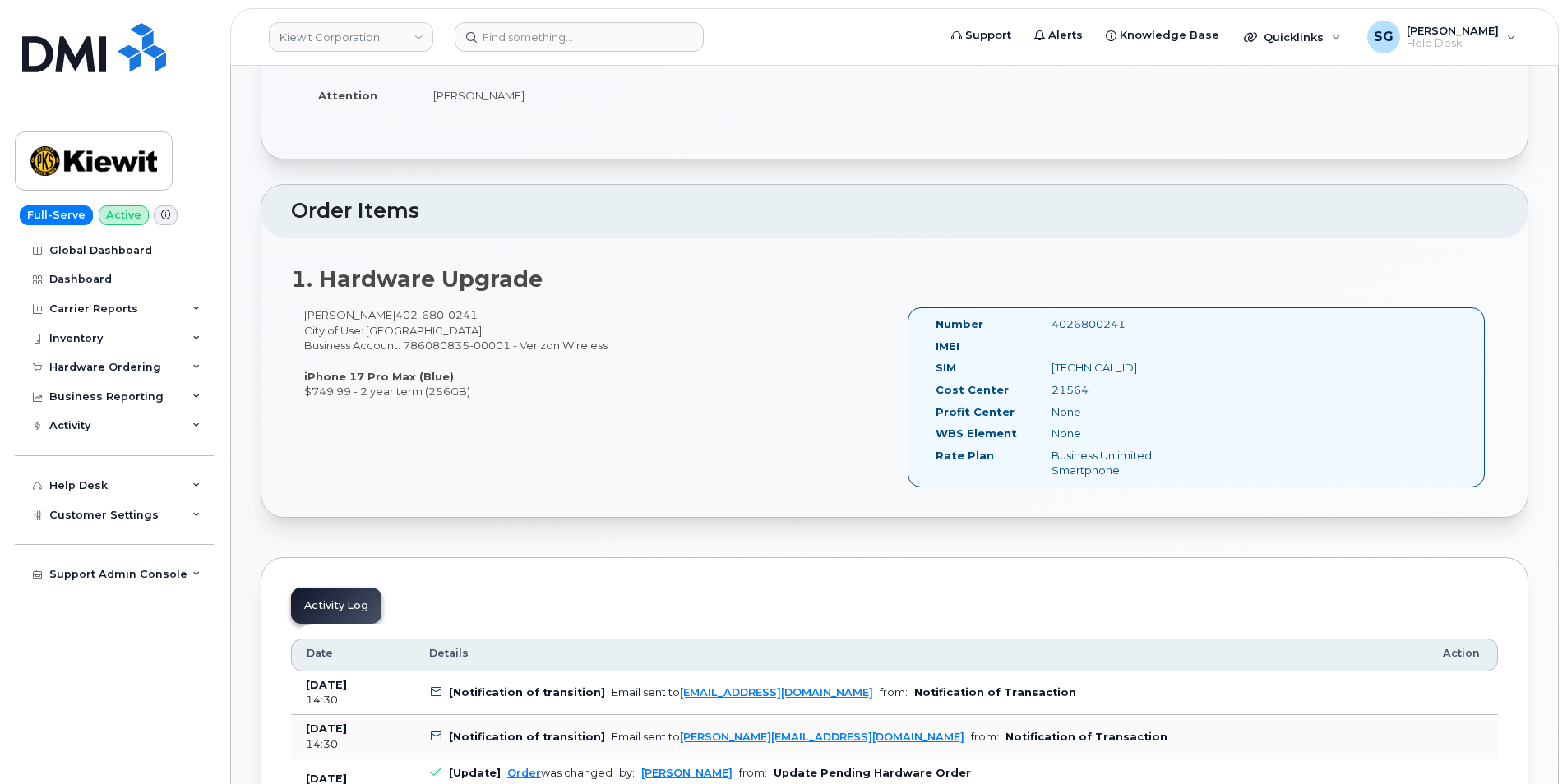
scroll to position [329, 0]
click at [513, 30] on input at bounding box center [579, 37] width 249 height 30
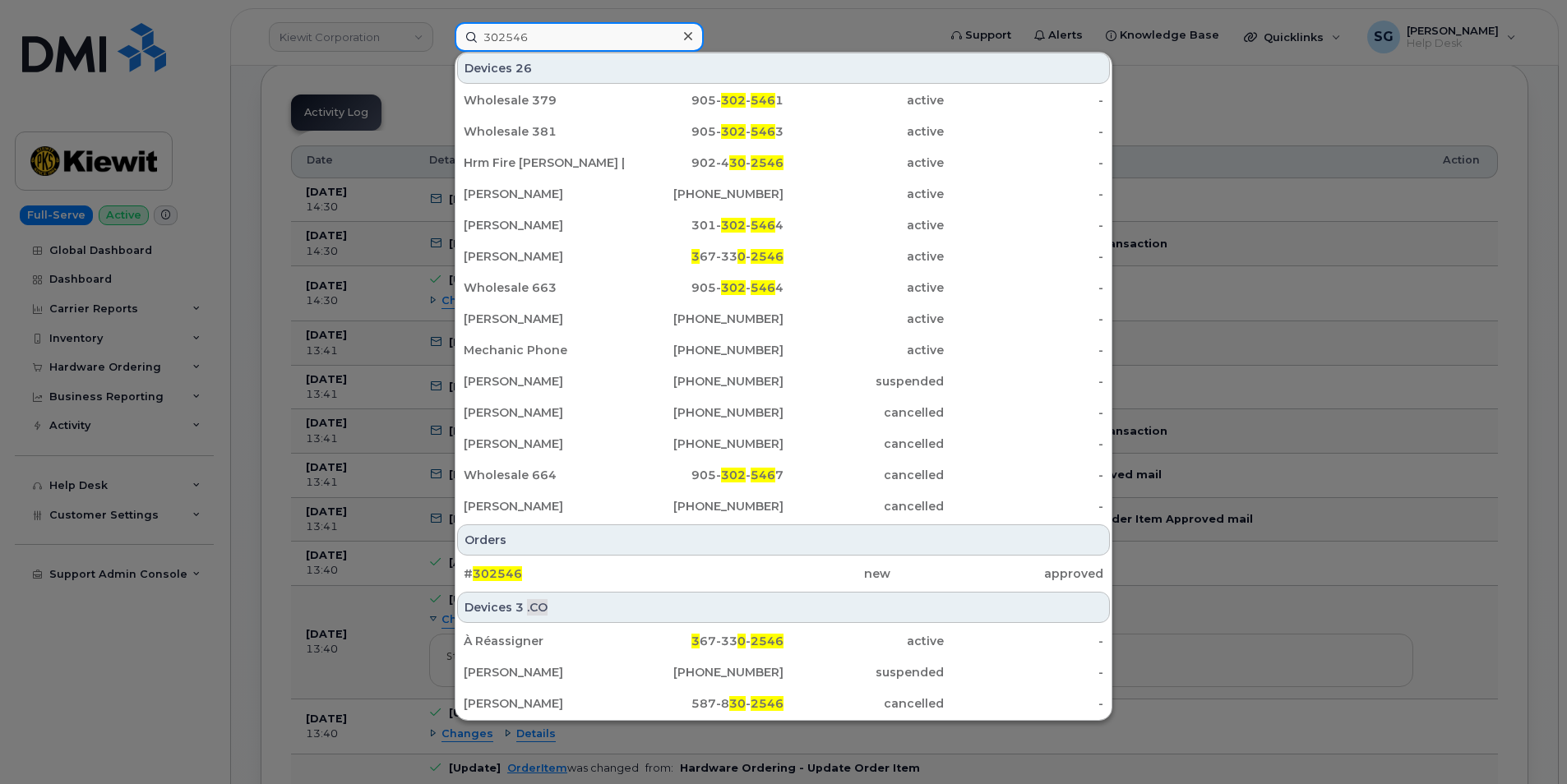
scroll to position [822, 0]
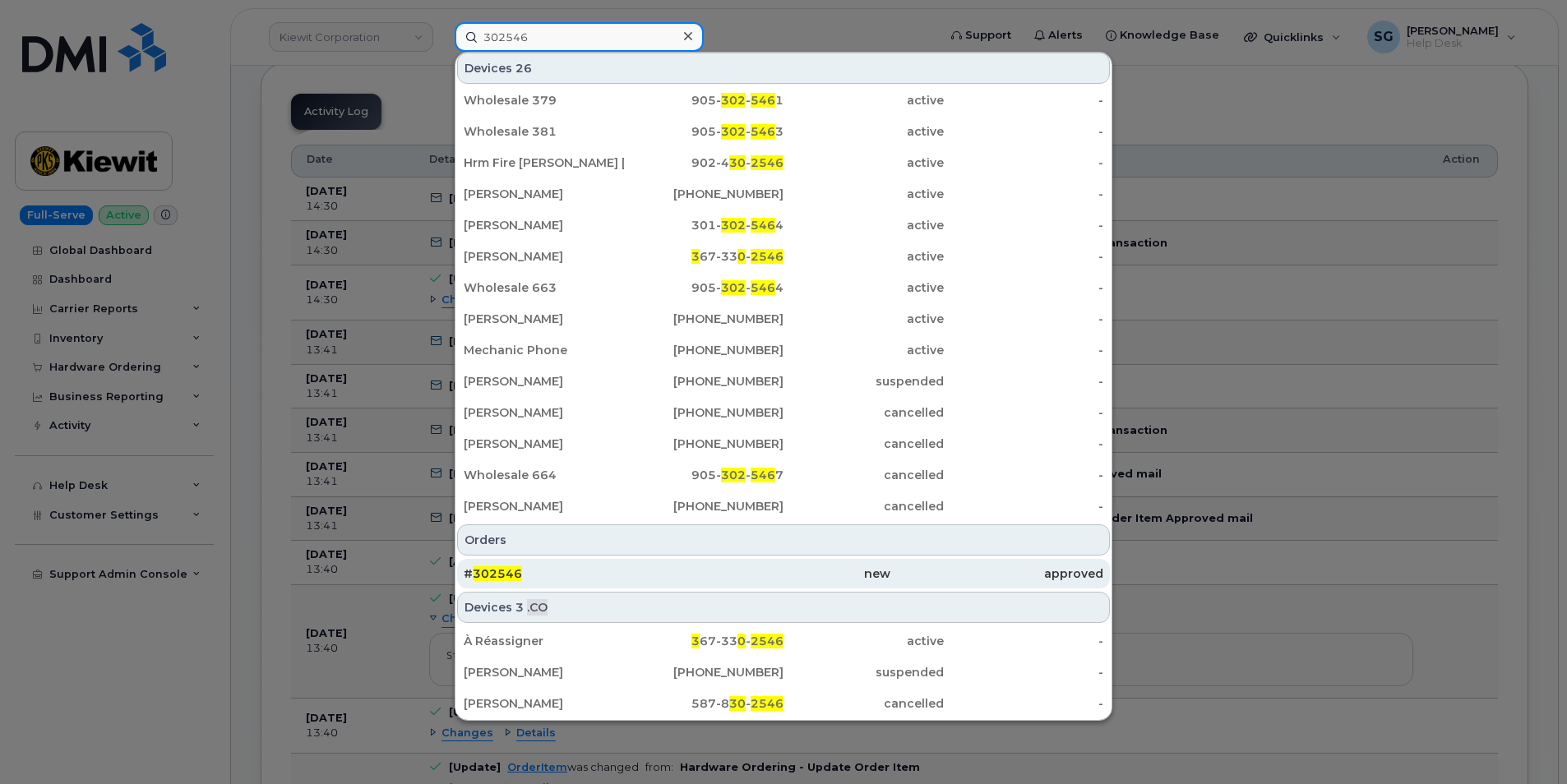
type input "302546"
click at [725, 572] on div "new" at bounding box center [784, 574] width 213 height 17
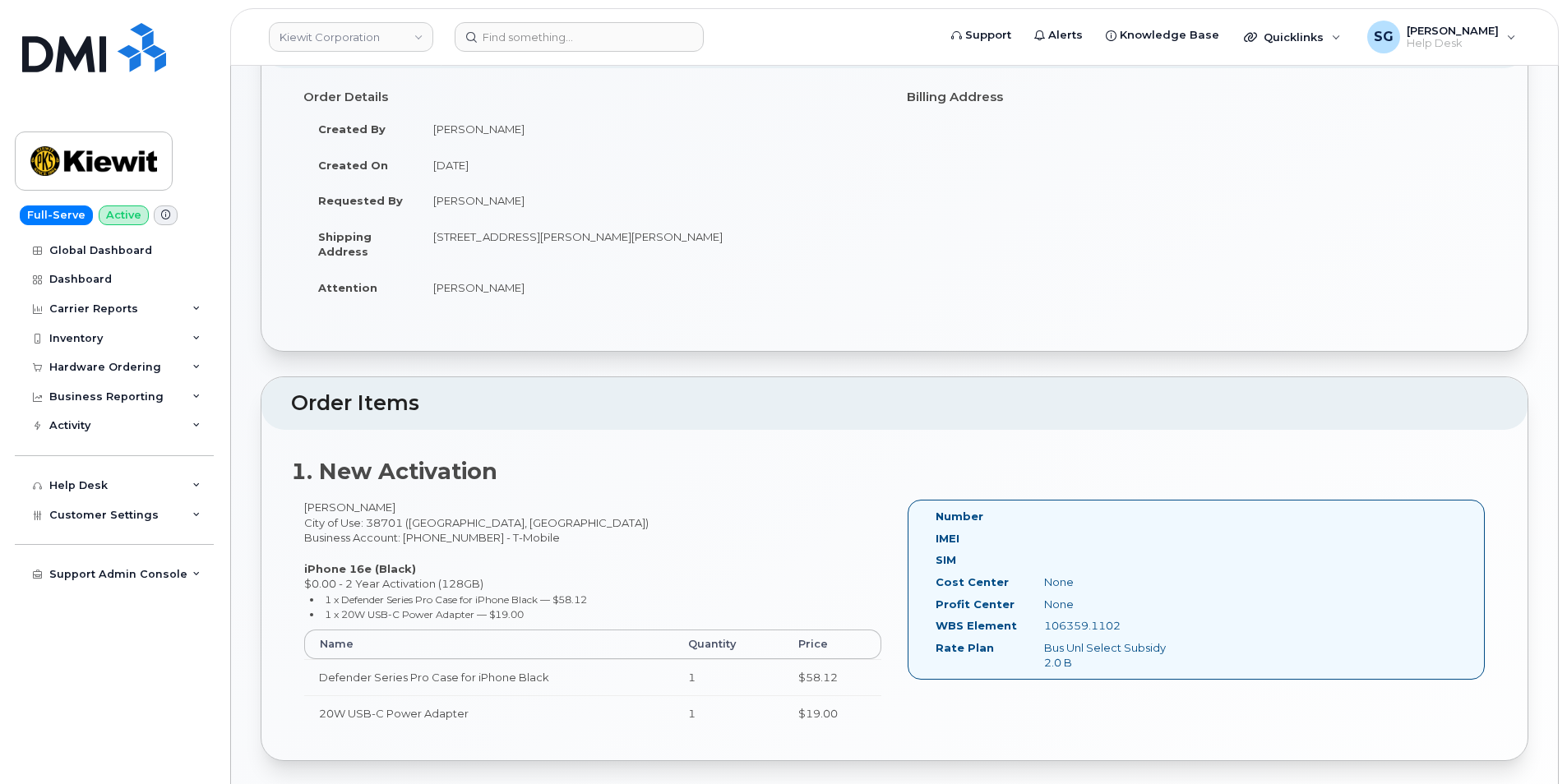
scroll to position [246, 0]
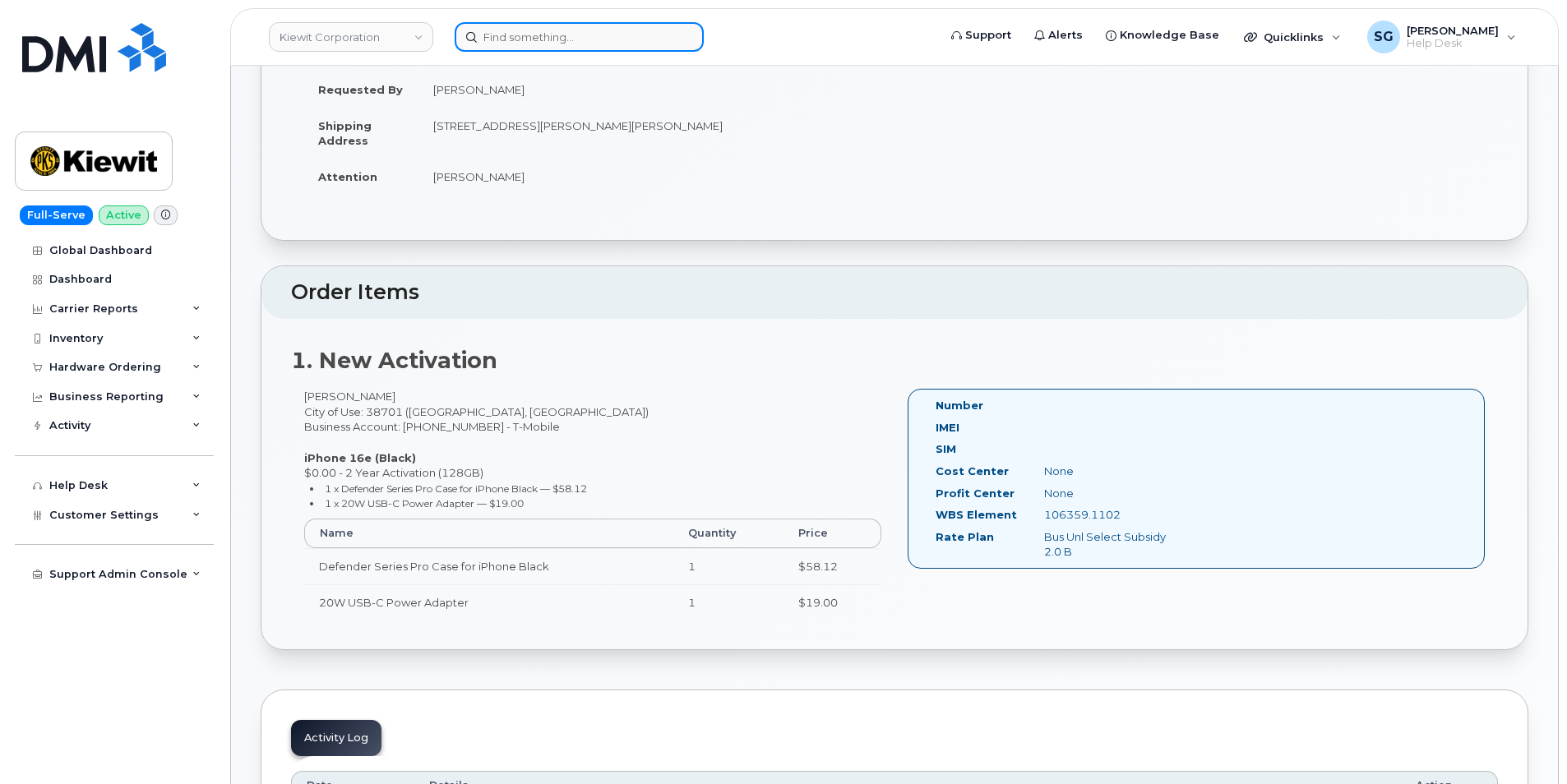
click at [498, 32] on input at bounding box center [579, 37] width 249 height 30
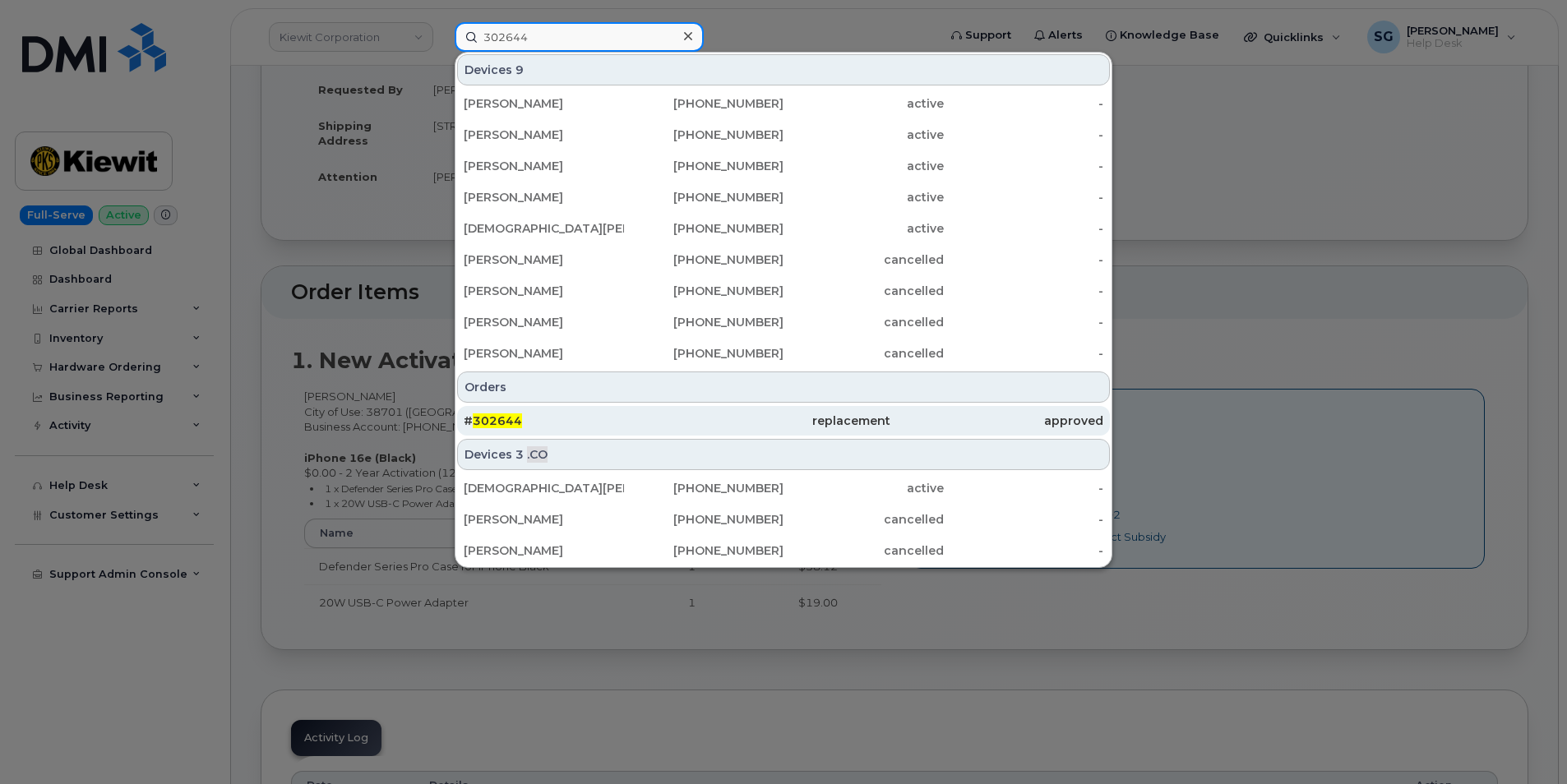
type input "302644"
click at [670, 422] on div "# 302644" at bounding box center [570, 421] width 213 height 17
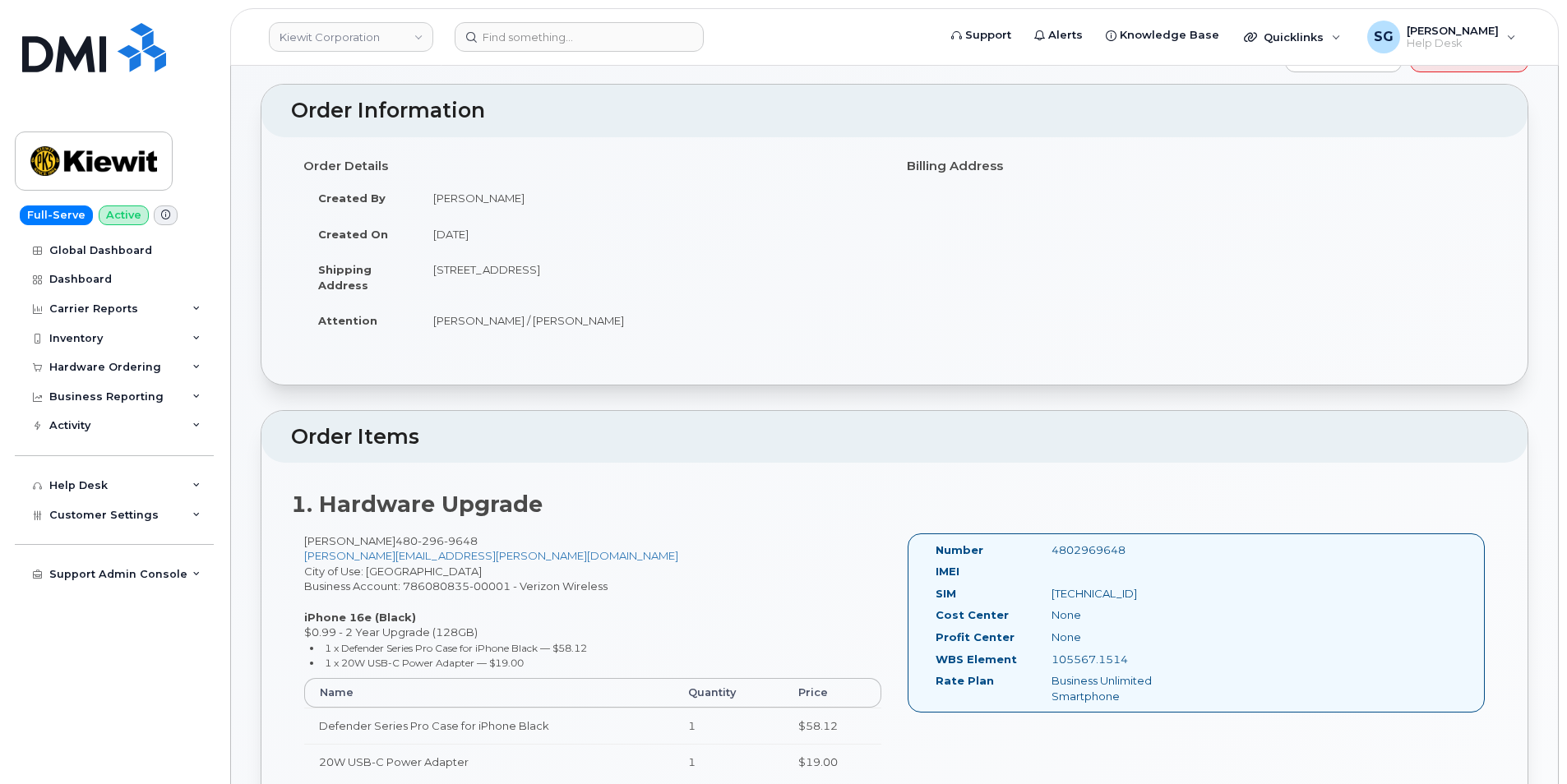
scroll to position [246, 0]
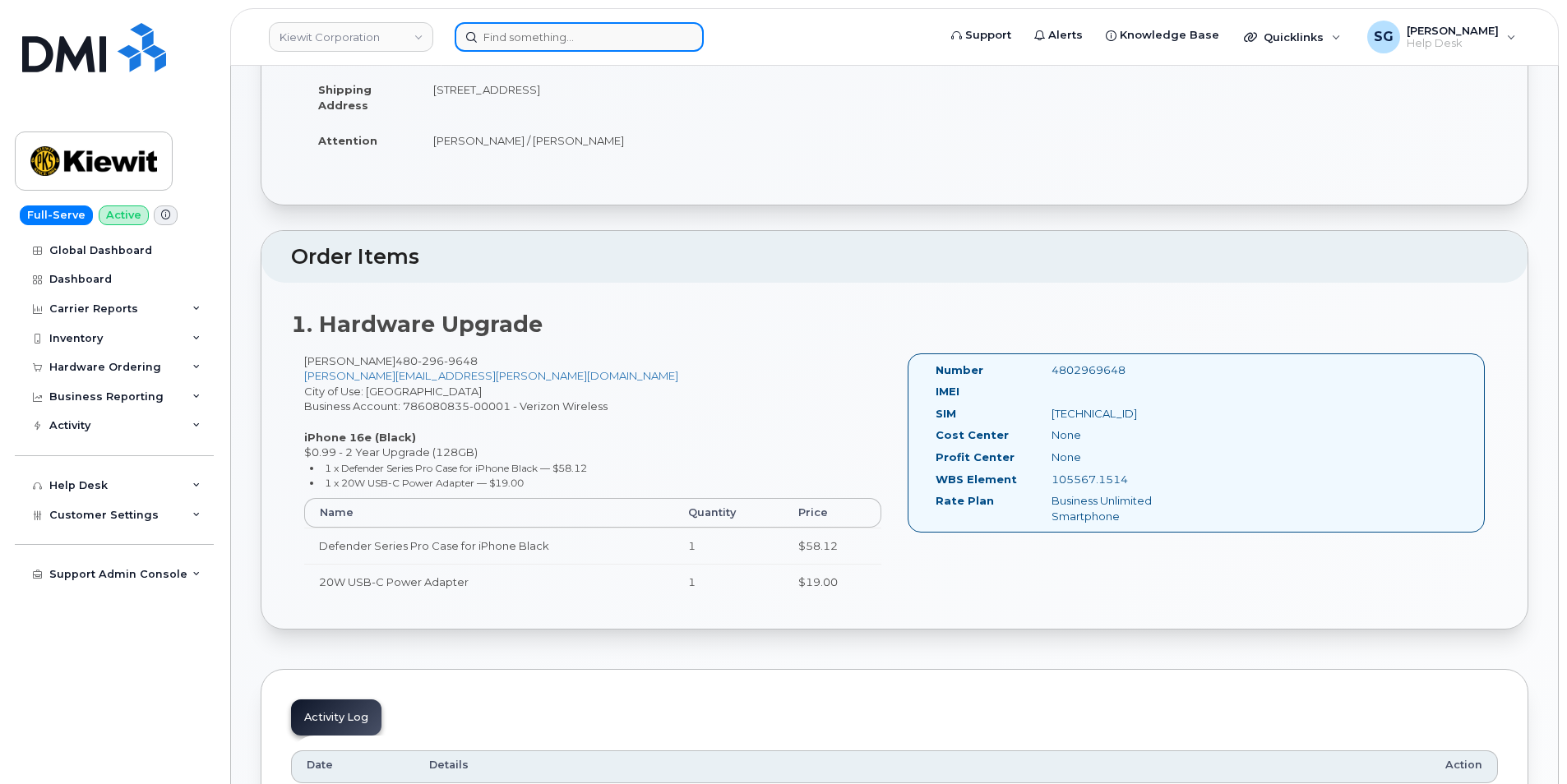
click at [524, 39] on input at bounding box center [579, 37] width 249 height 30
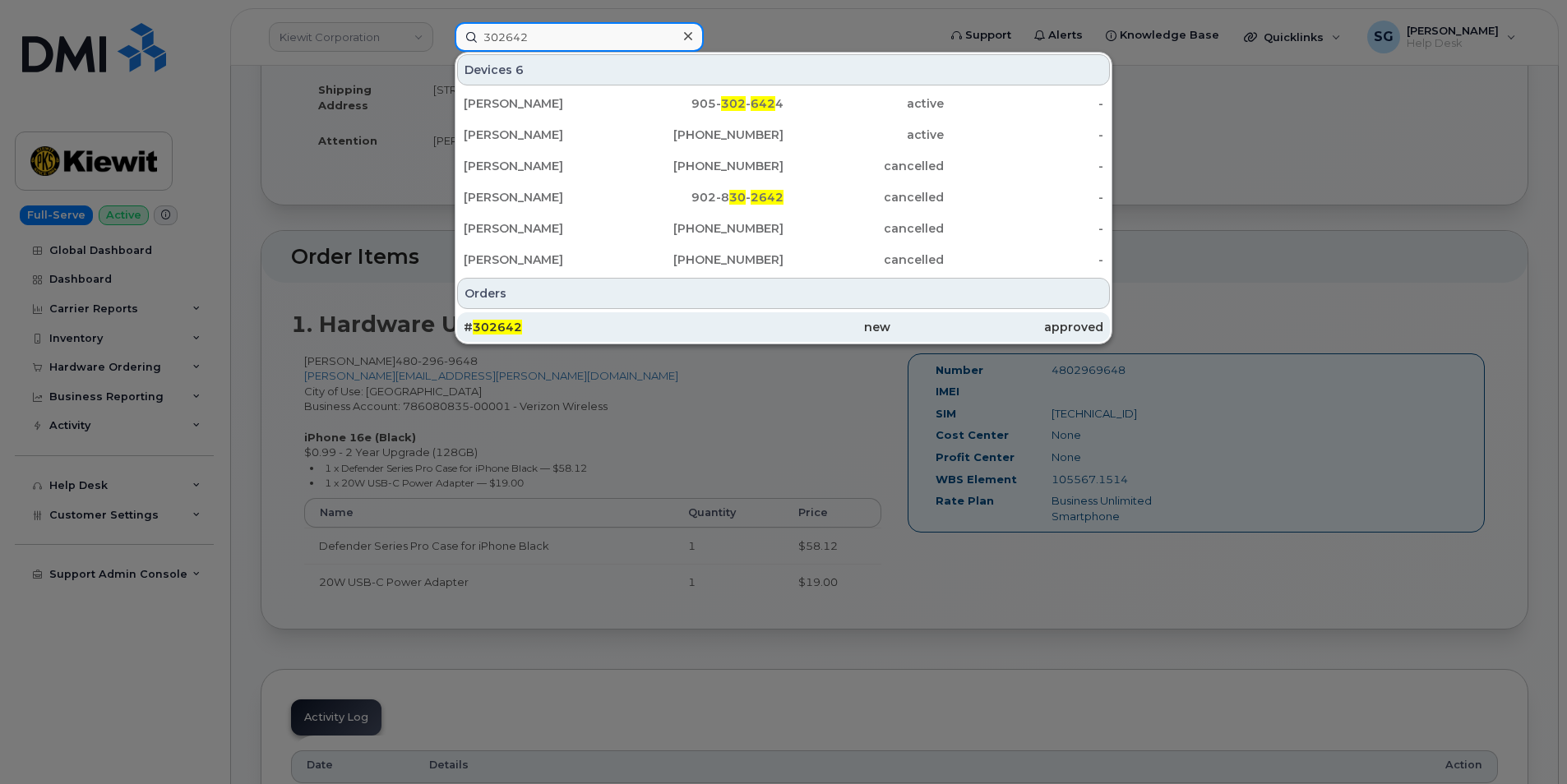
type input "302642"
drag, startPoint x: 551, startPoint y: 319, endPoint x: 578, endPoint y: 320, distance: 27.0
click at [551, 319] on div "# 302642" at bounding box center [570, 327] width 213 height 30
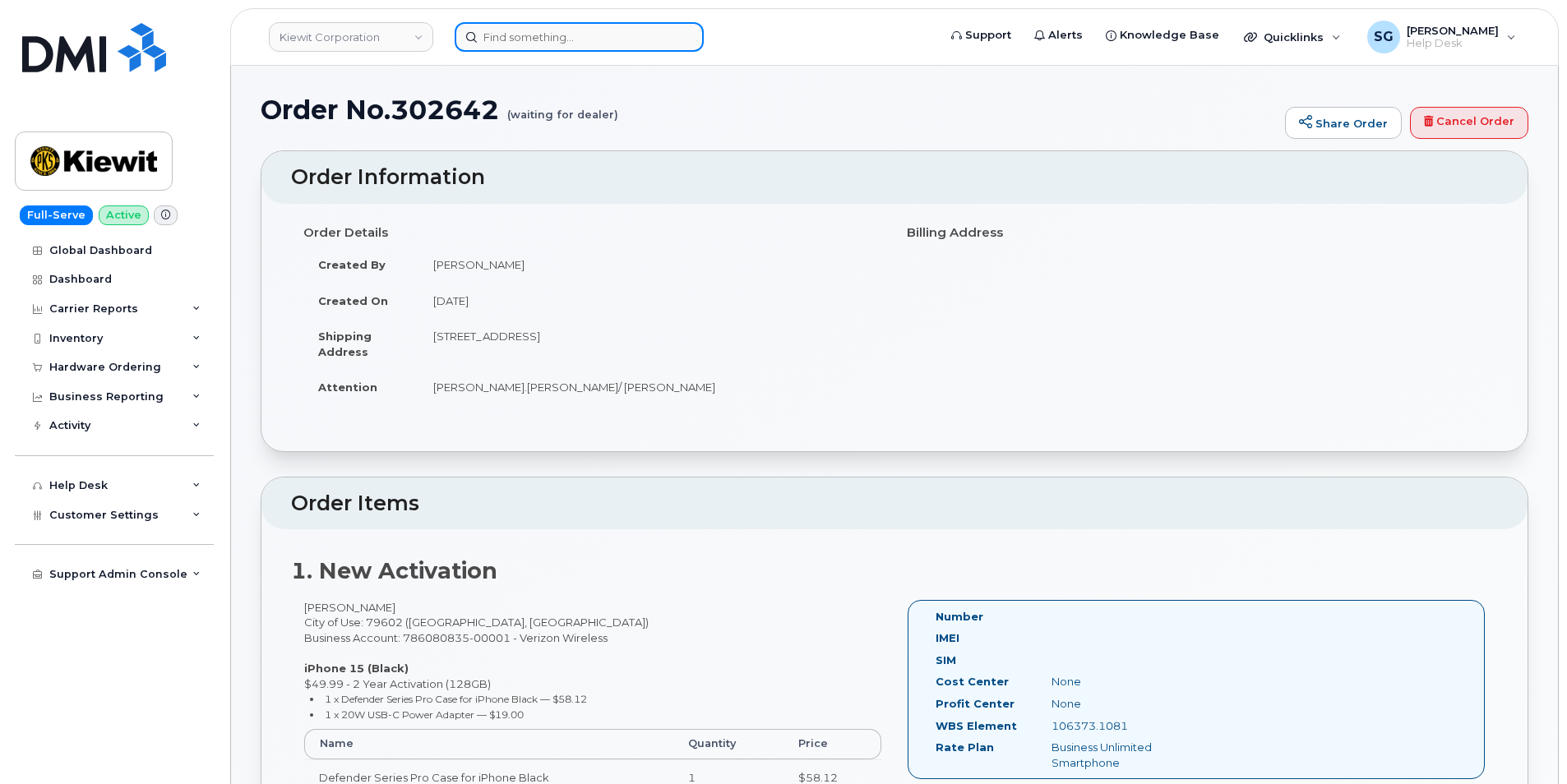
click at [497, 35] on input at bounding box center [579, 37] width 249 height 30
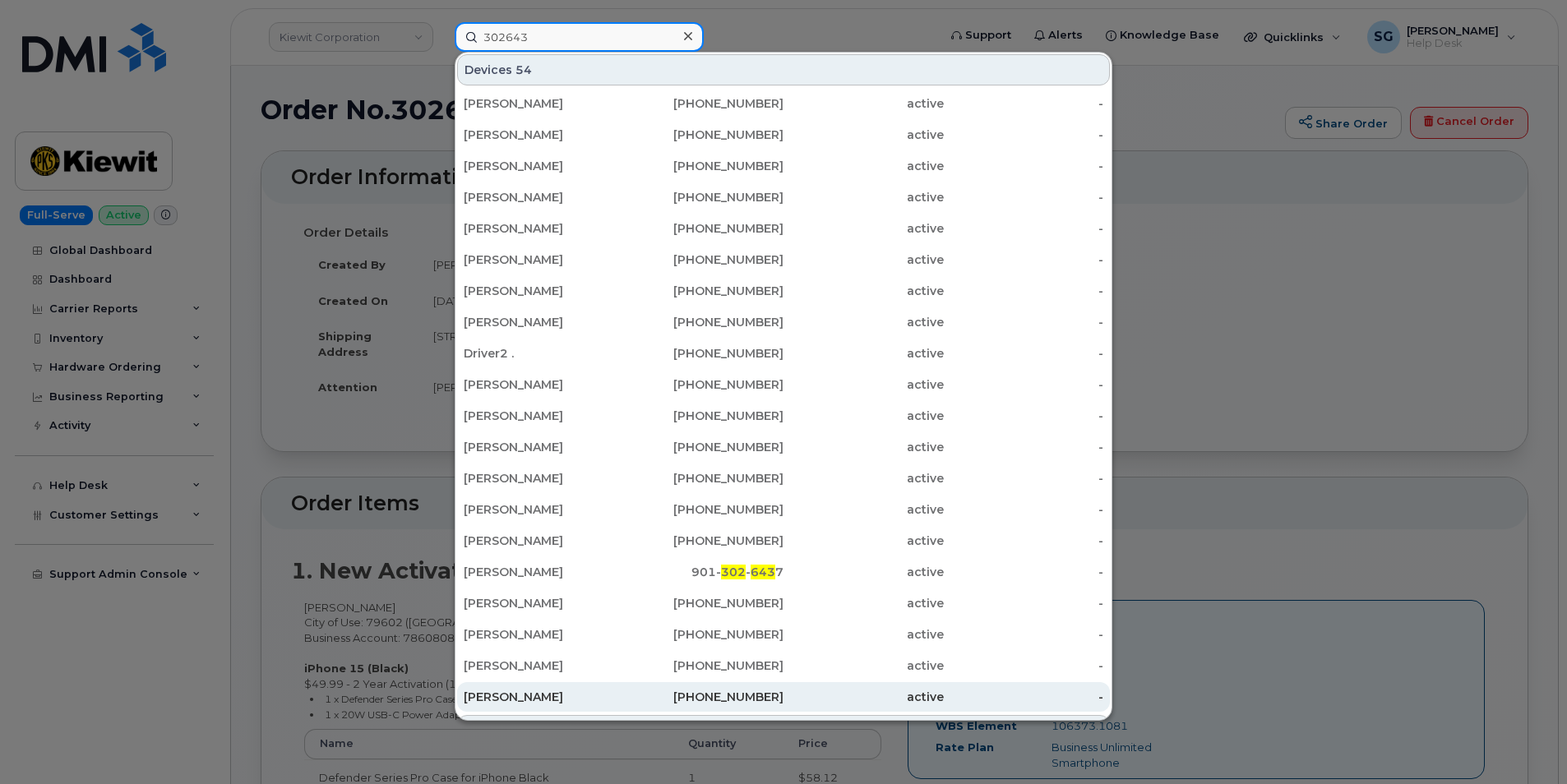
scroll to position [190, 0]
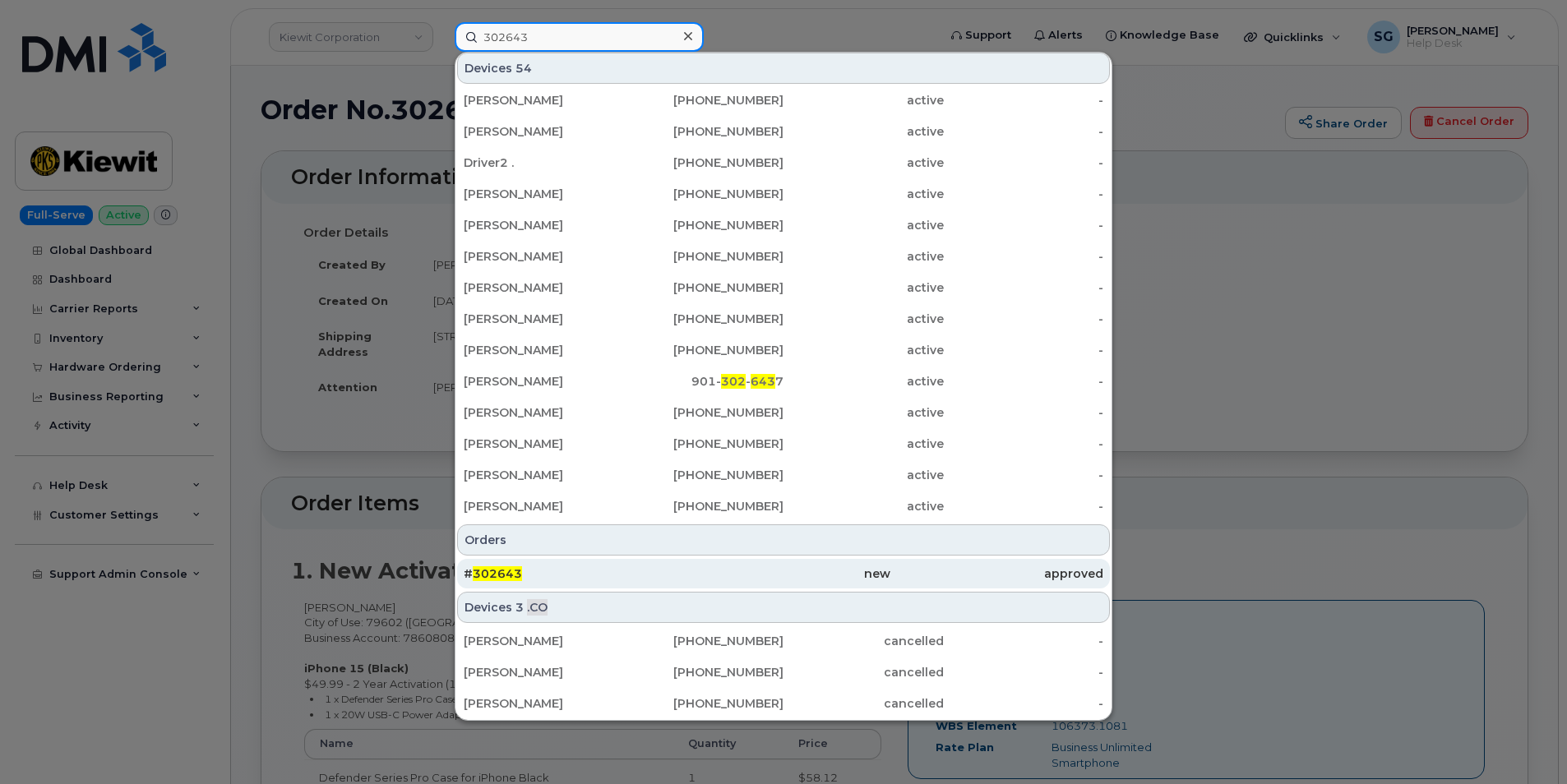
type input "302643"
click at [730, 585] on div "new" at bounding box center [784, 574] width 213 height 30
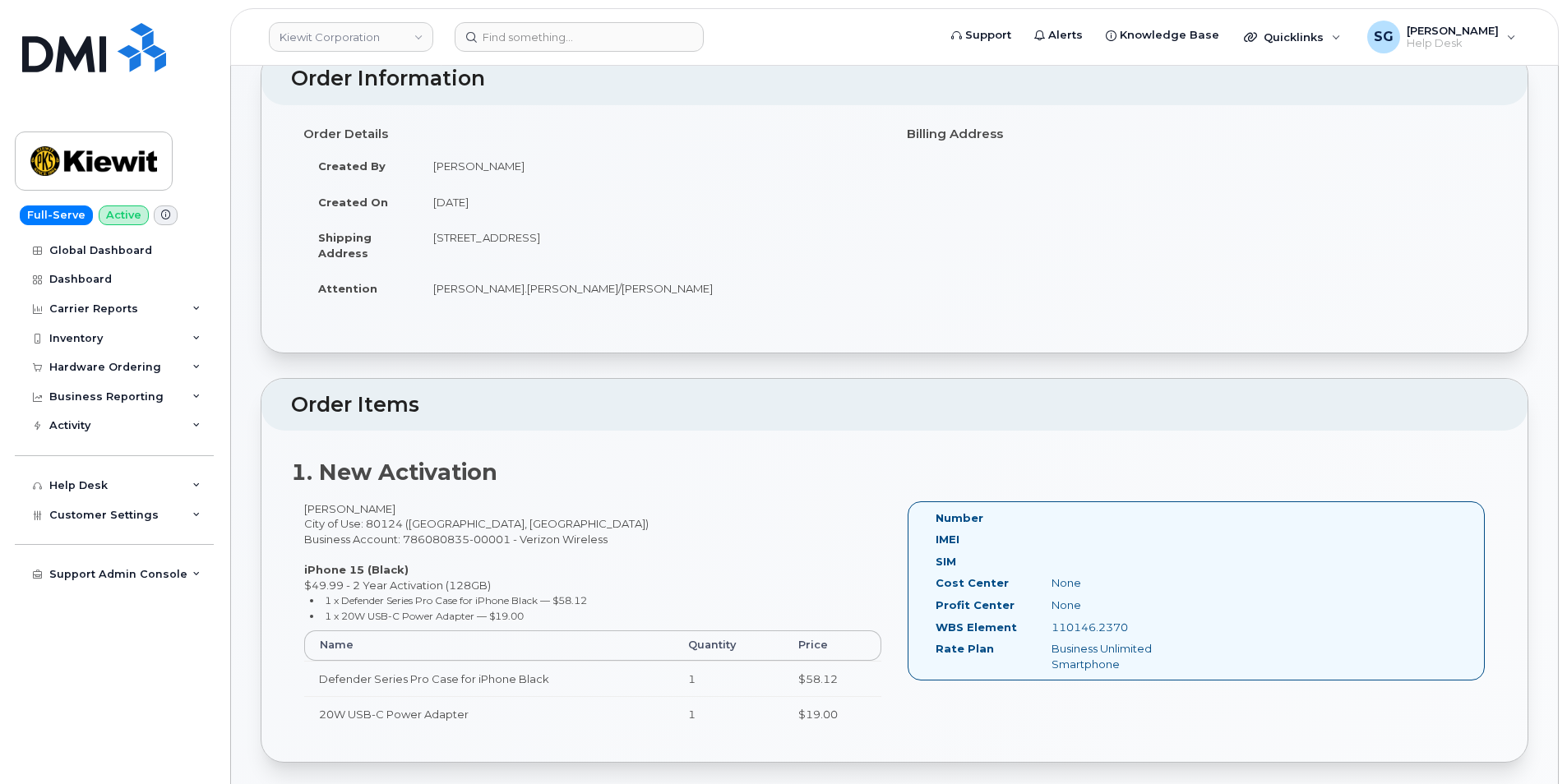
scroll to position [246, 0]
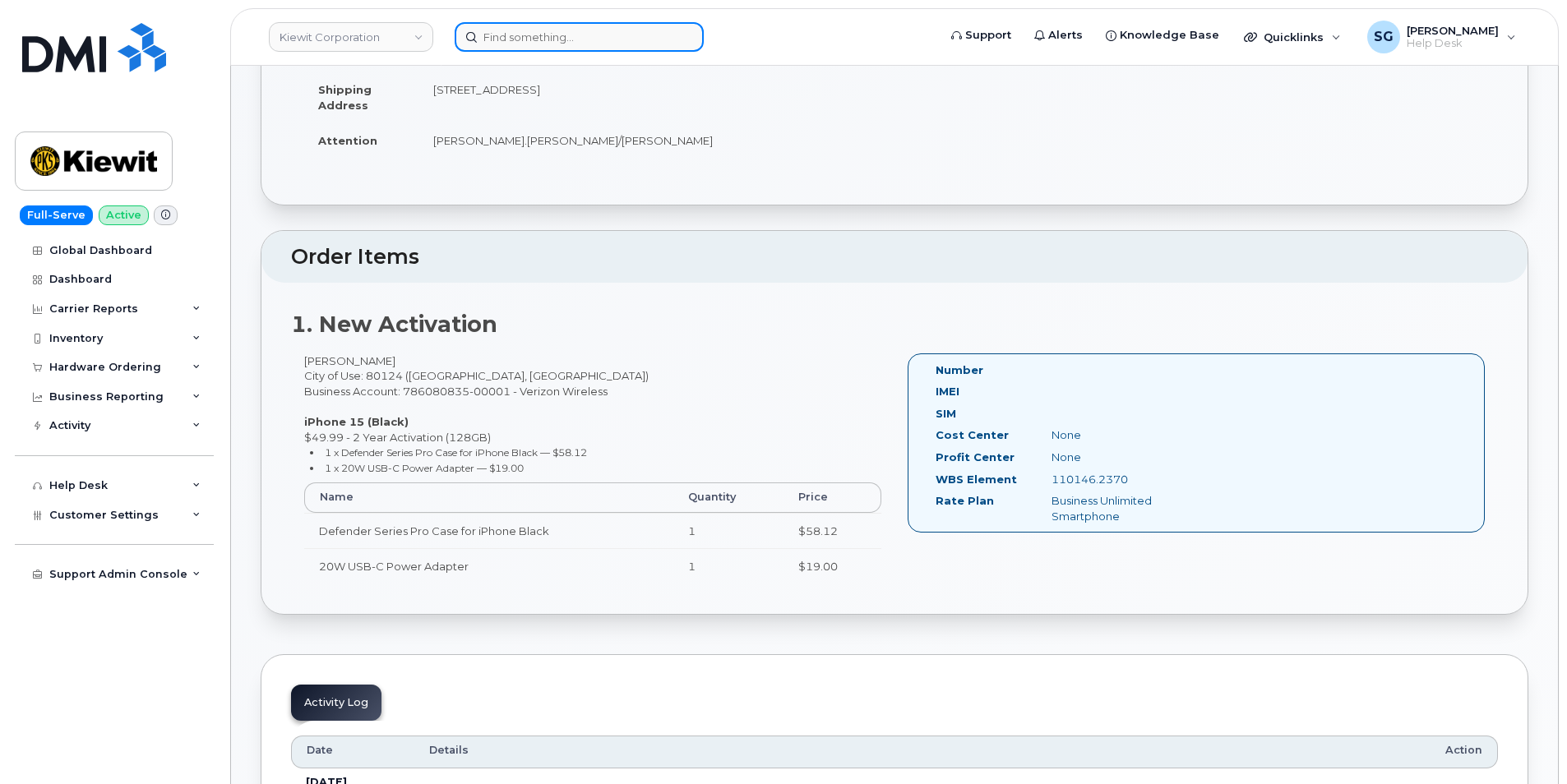
click at [519, 32] on input at bounding box center [579, 37] width 249 height 30
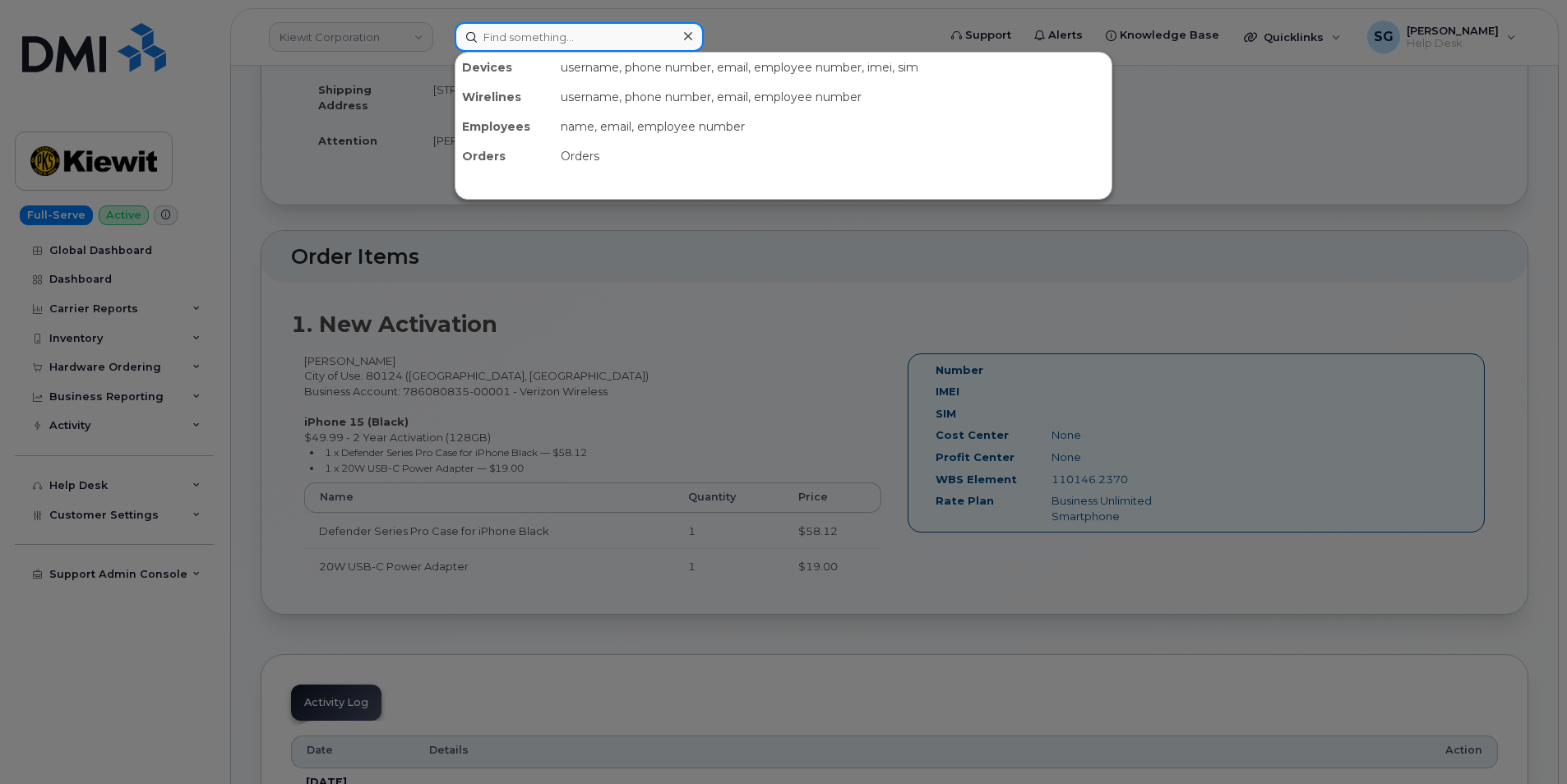
click at [595, 27] on input at bounding box center [579, 37] width 249 height 30
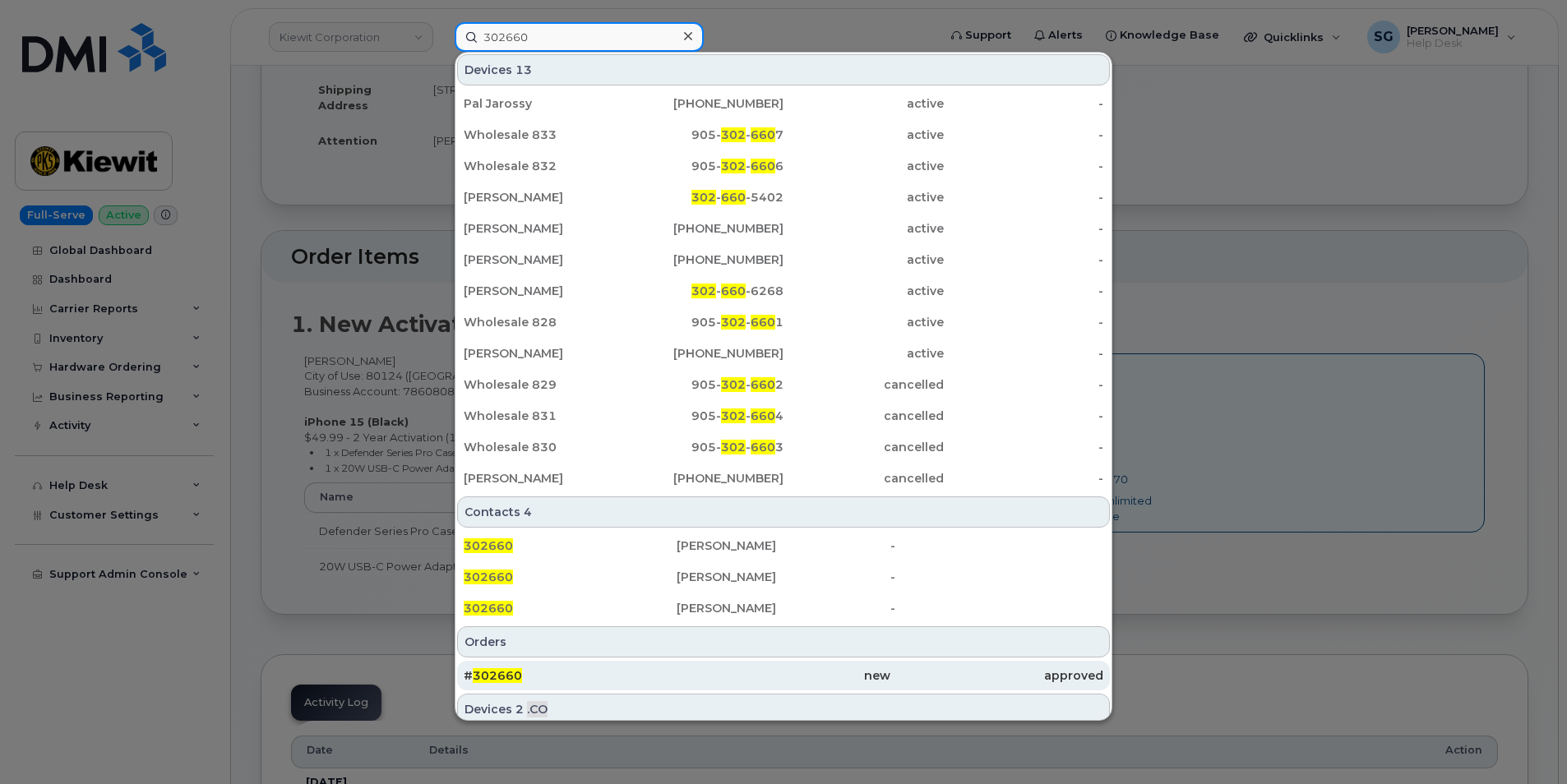
type input "302660"
click at [727, 675] on div "new" at bounding box center [784, 675] width 213 height 17
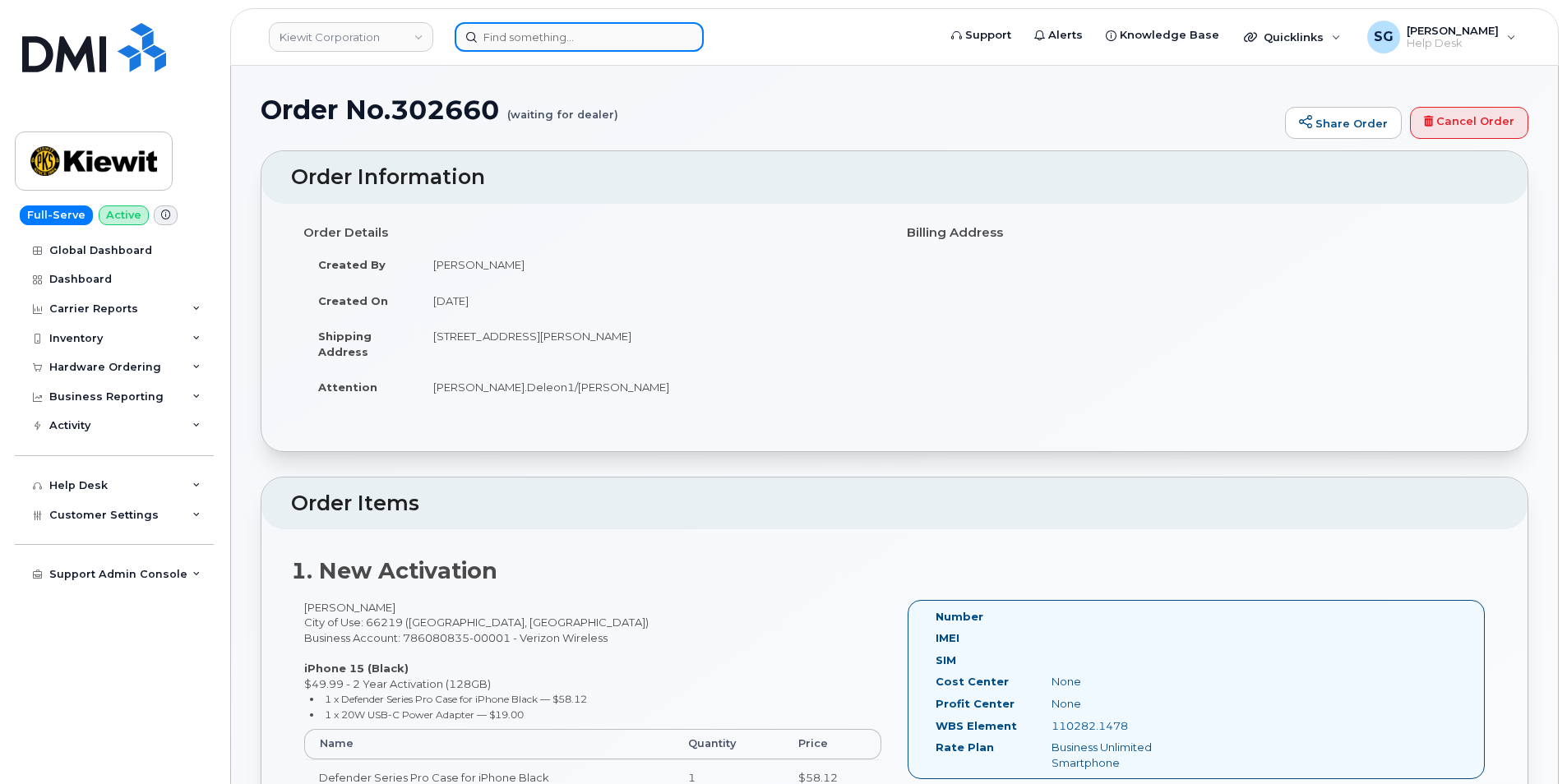
click at [536, 37] on input at bounding box center [579, 37] width 249 height 30
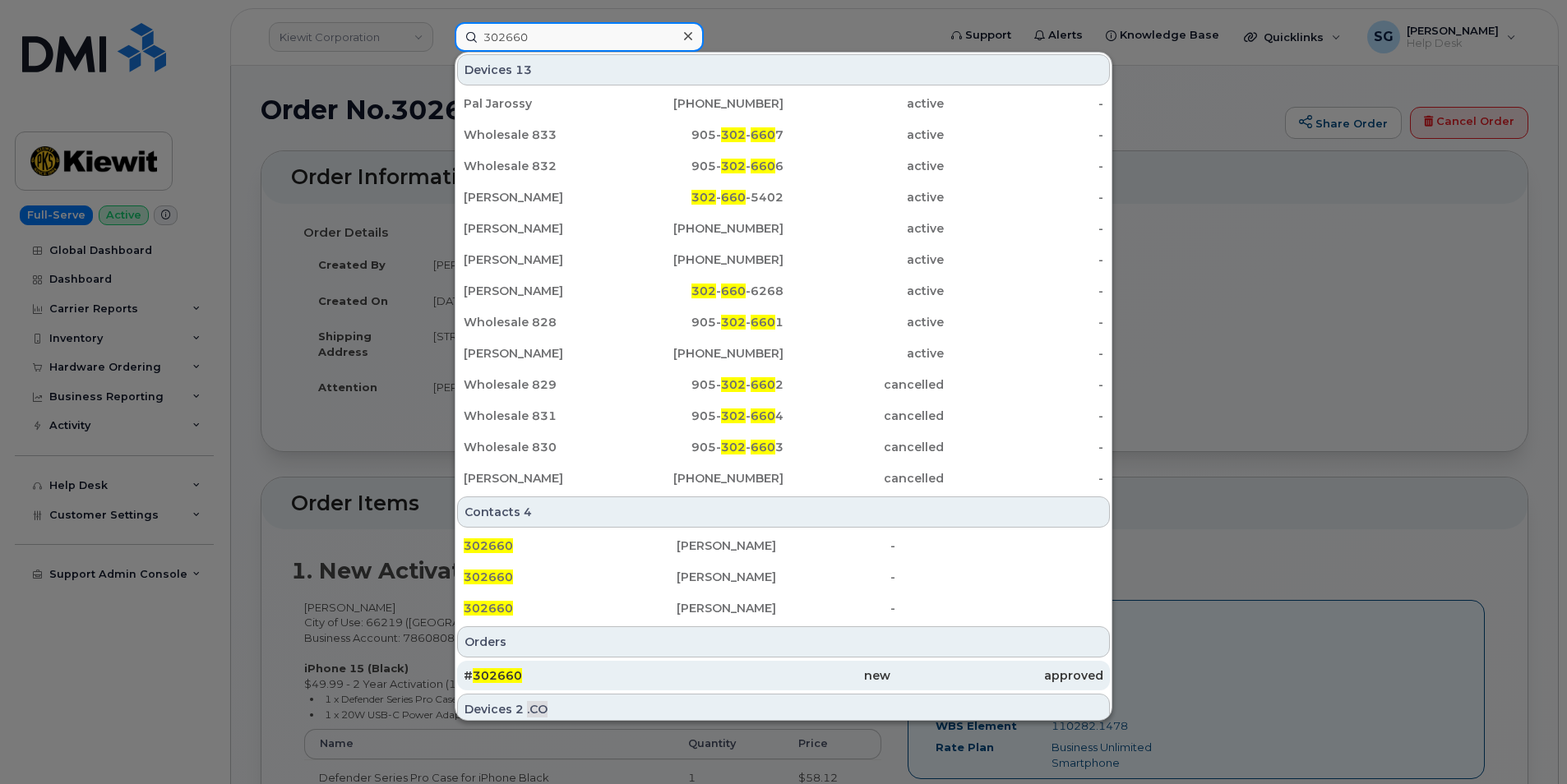
type input "302660"
click at [566, 684] on div "# 302660" at bounding box center [570, 676] width 213 height 30
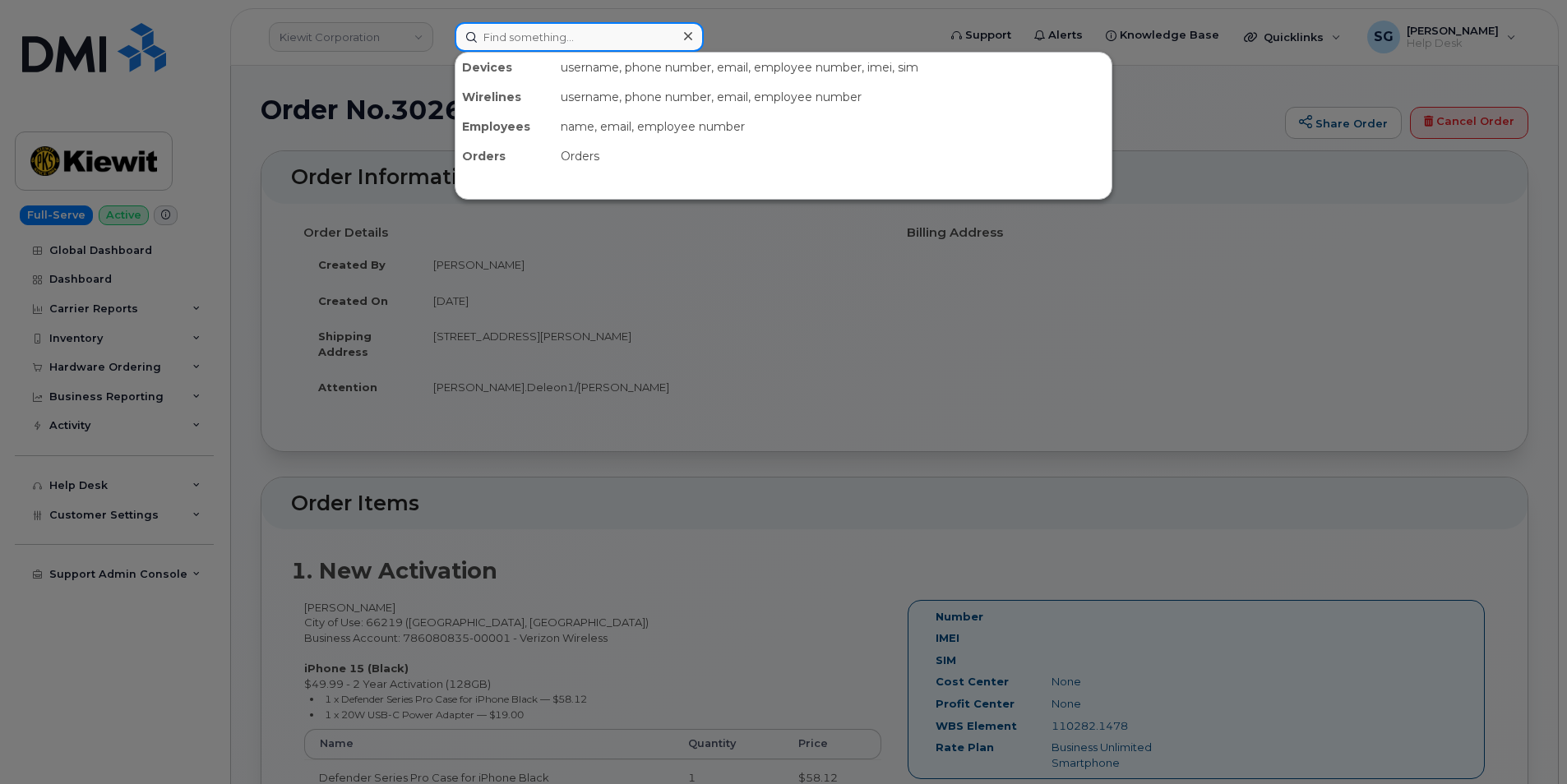
click at [508, 27] on input at bounding box center [579, 37] width 249 height 30
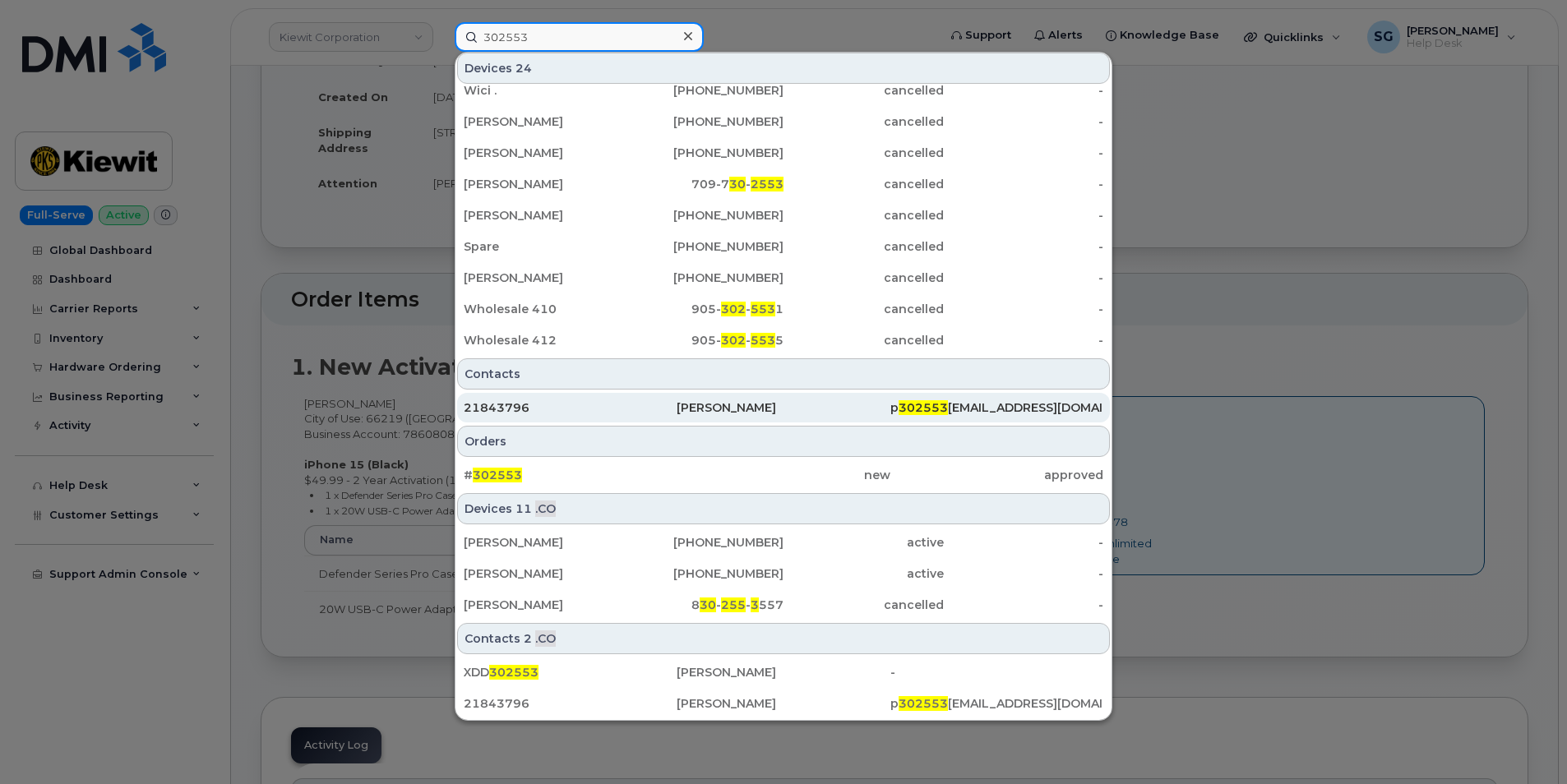
scroll to position [411, 0]
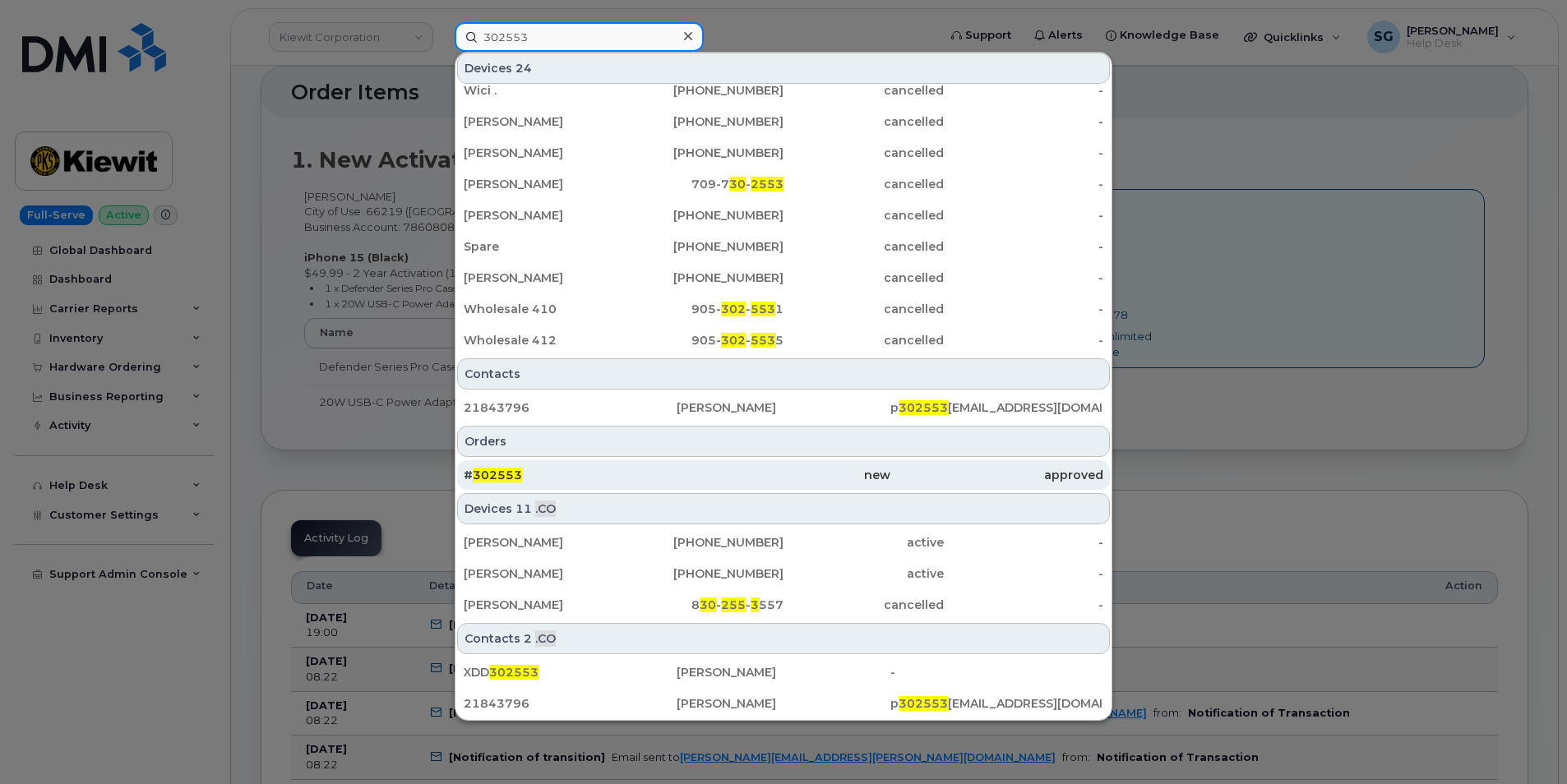
type input "302553"
click at [583, 466] on div "# 302553" at bounding box center [570, 475] width 213 height 30
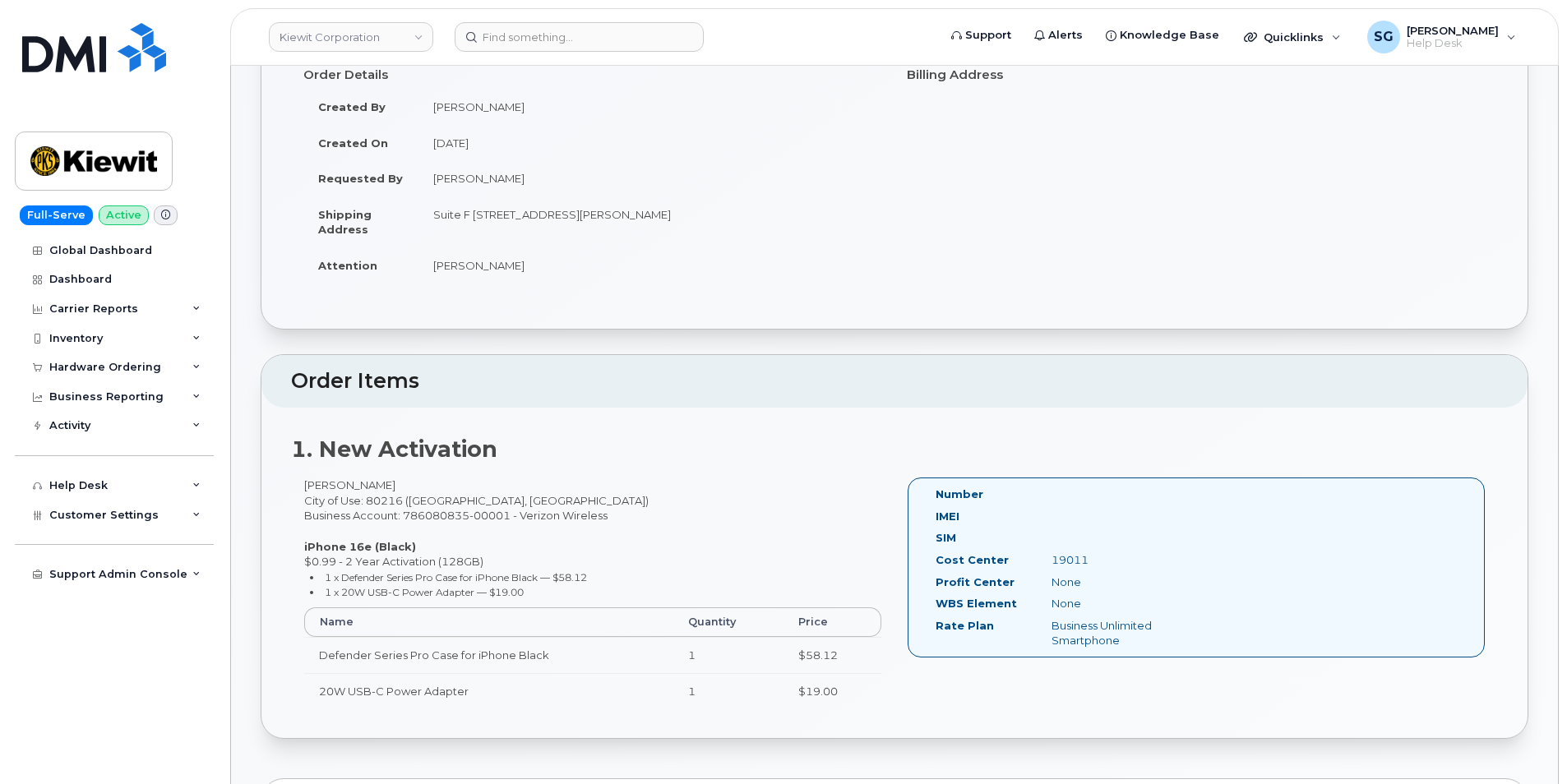
scroll to position [164, 0]
